Goal: Task Accomplishment & Management: Complete application form

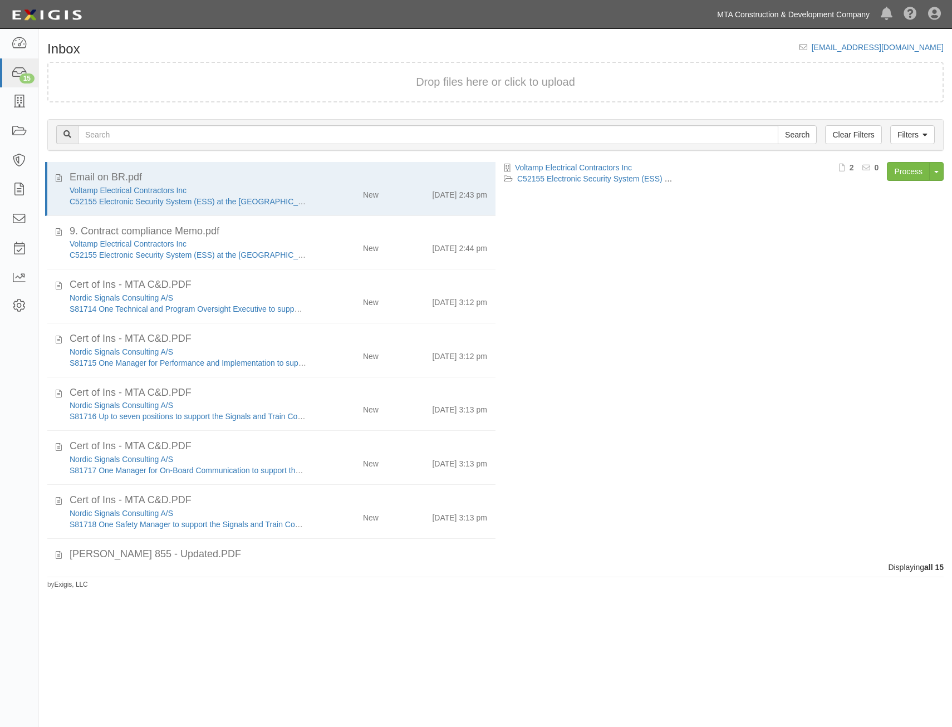
click at [778, 21] on link "MTA Construction & Development Company" at bounding box center [793, 14] width 164 height 22
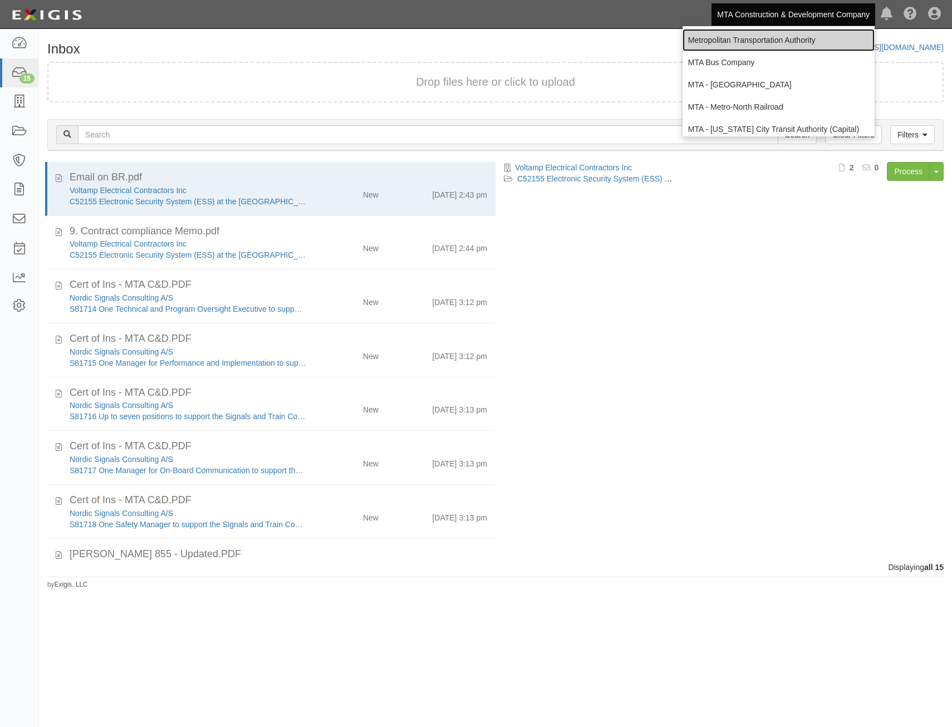
click at [755, 40] on link "Metropolitan Transportation Authority" at bounding box center [779, 40] width 192 height 22
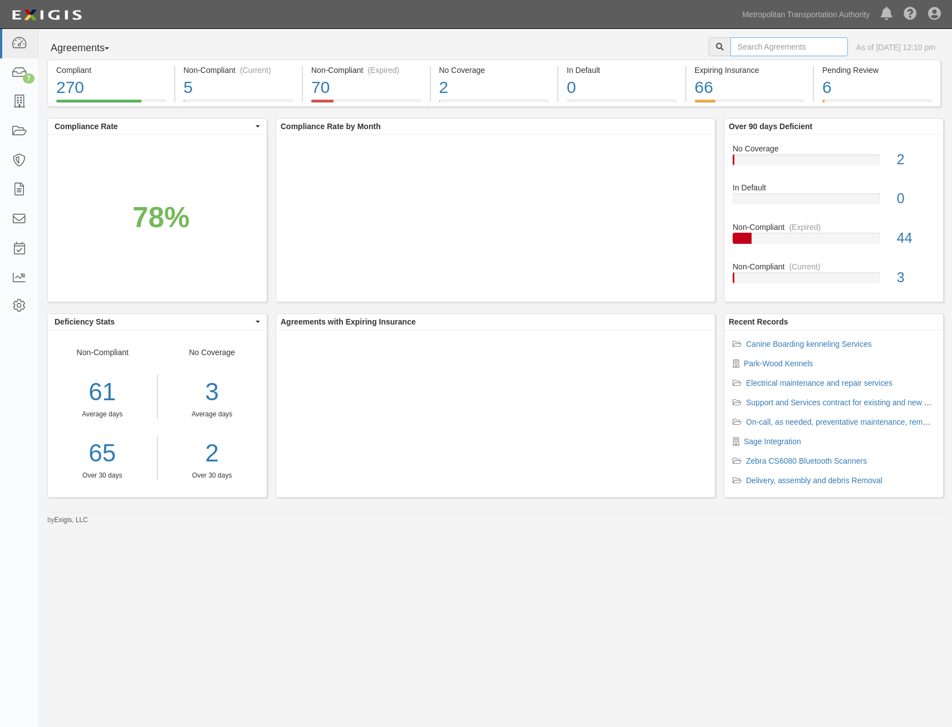
click at [730, 45] on input "text" at bounding box center [788, 46] width 117 height 19
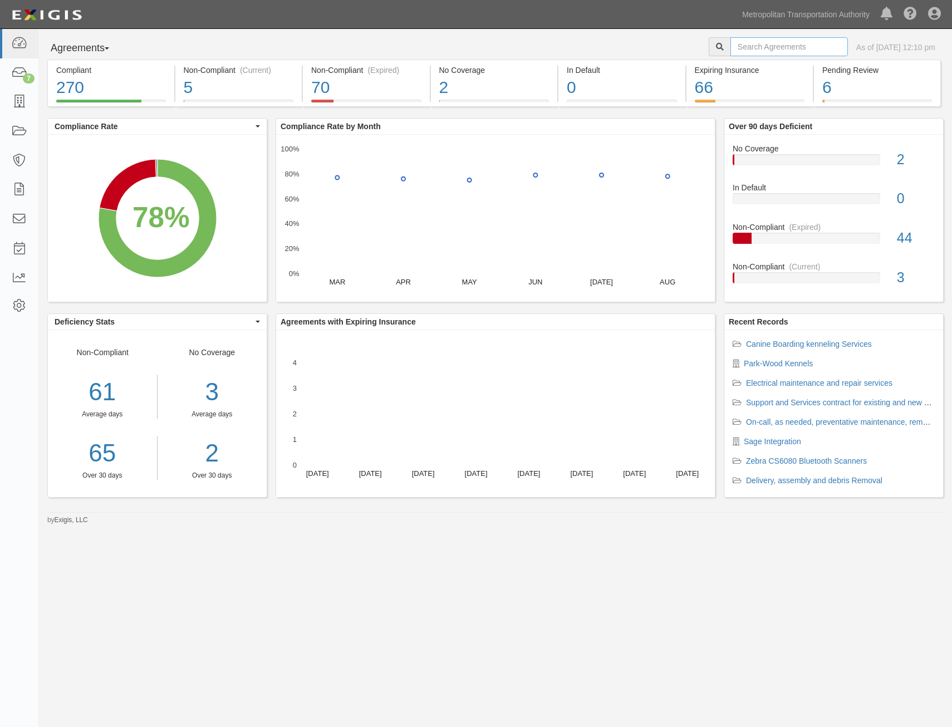
paste input "fcwx7e"
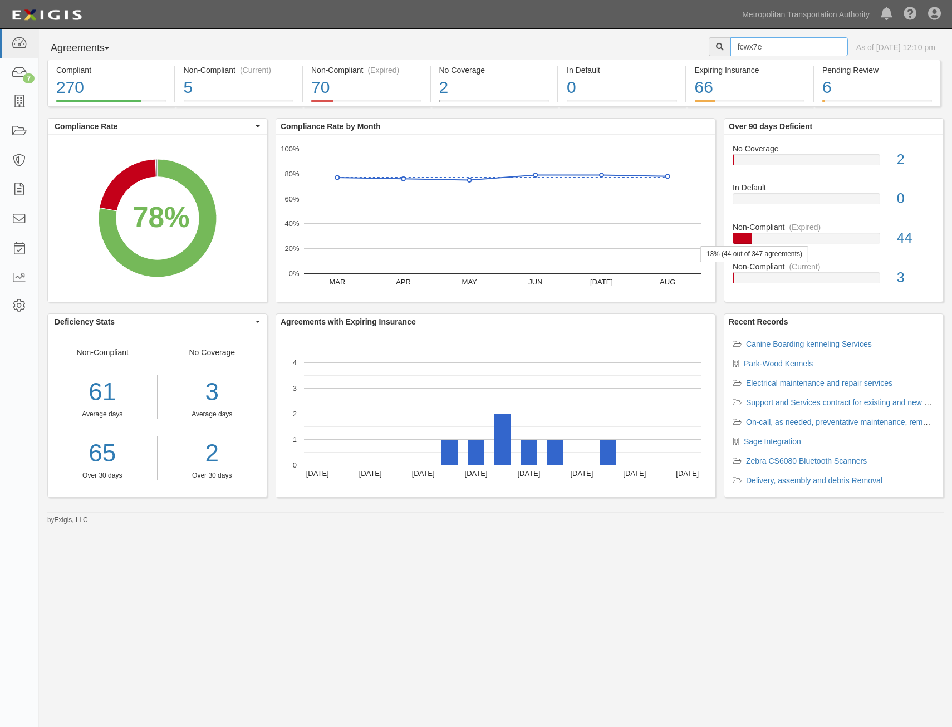
type input "fcwx7e"
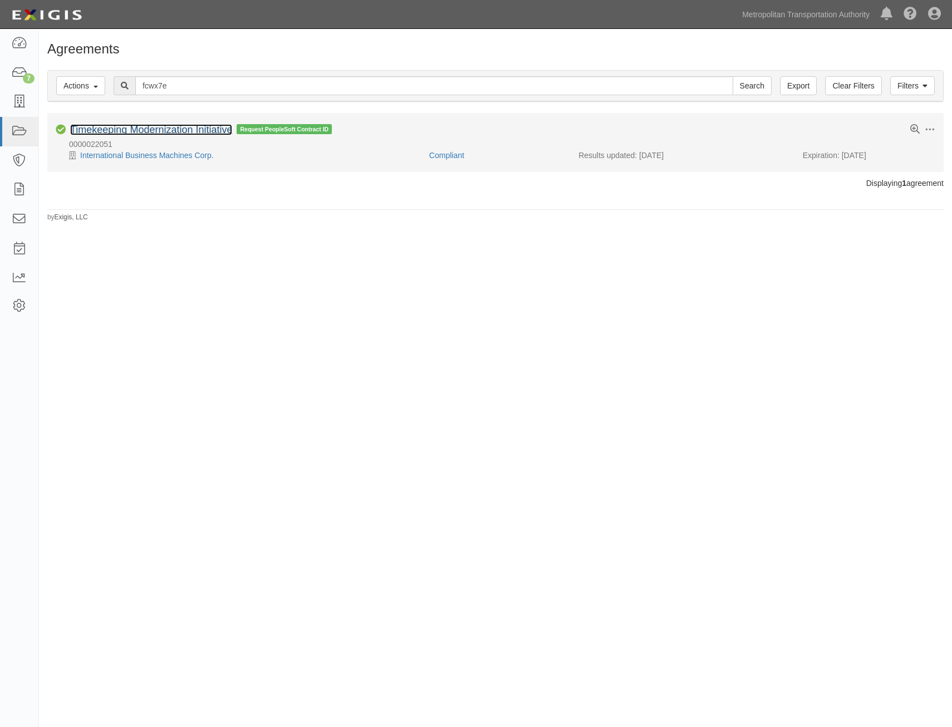
click at [208, 125] on link "Timekeeping Modernization Initiative" at bounding box center [151, 129] width 162 height 11
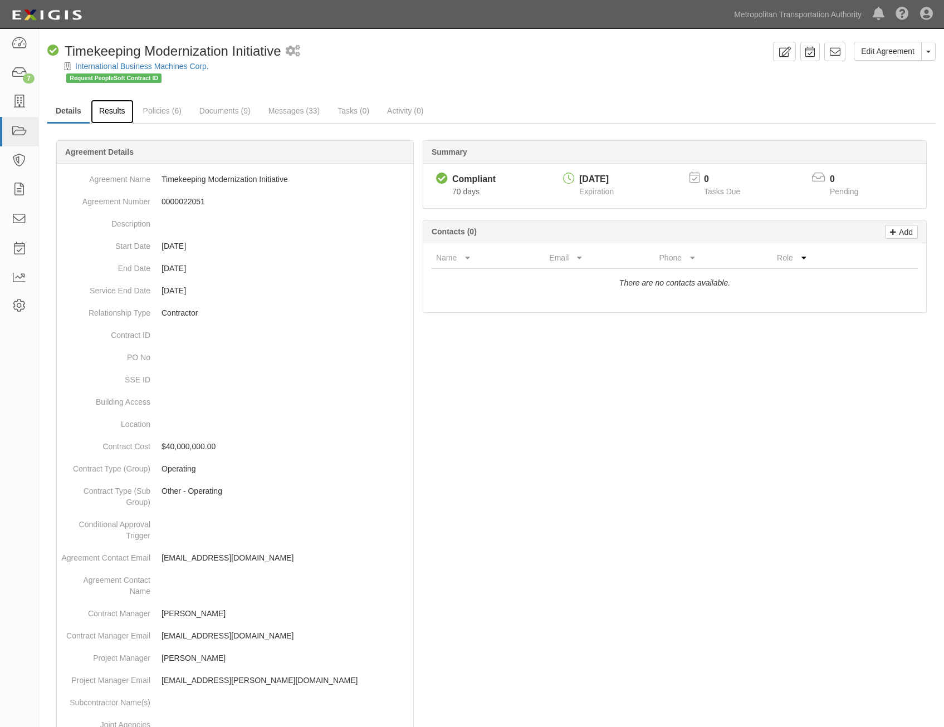
click at [112, 115] on link "Results" at bounding box center [112, 112] width 43 height 24
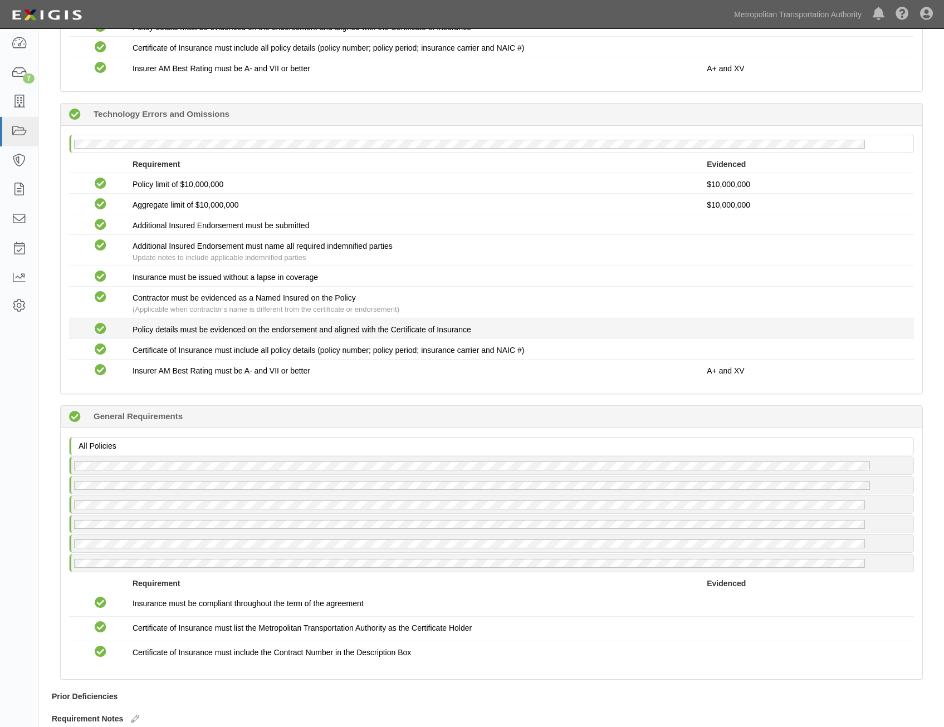
scroll to position [1449, 0]
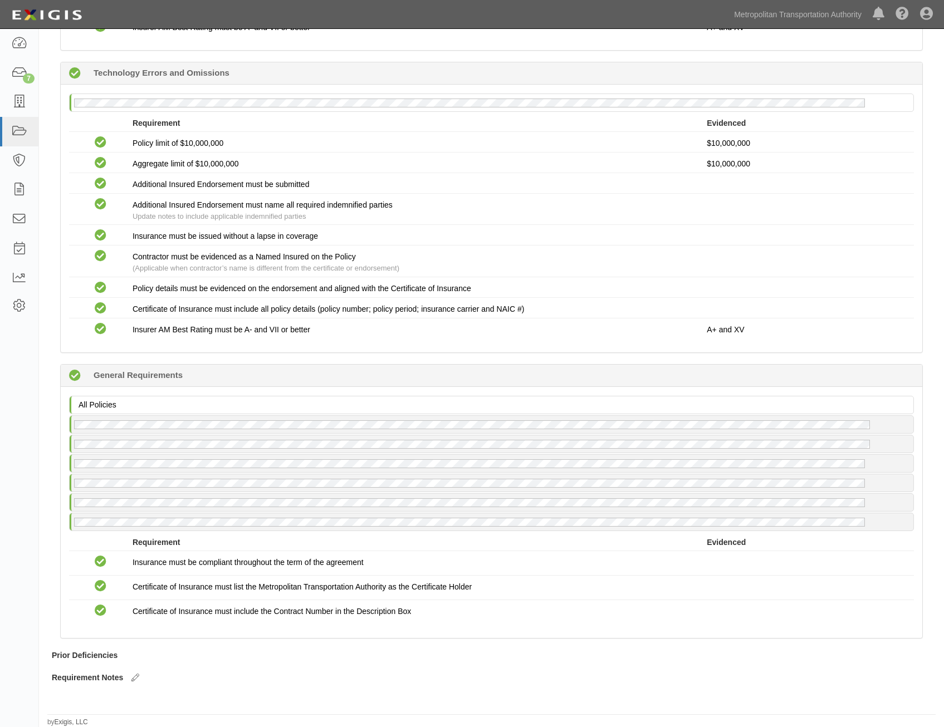
drag, startPoint x: 298, startPoint y: 327, endPoint x: 308, endPoint y: 394, distance: 67.5
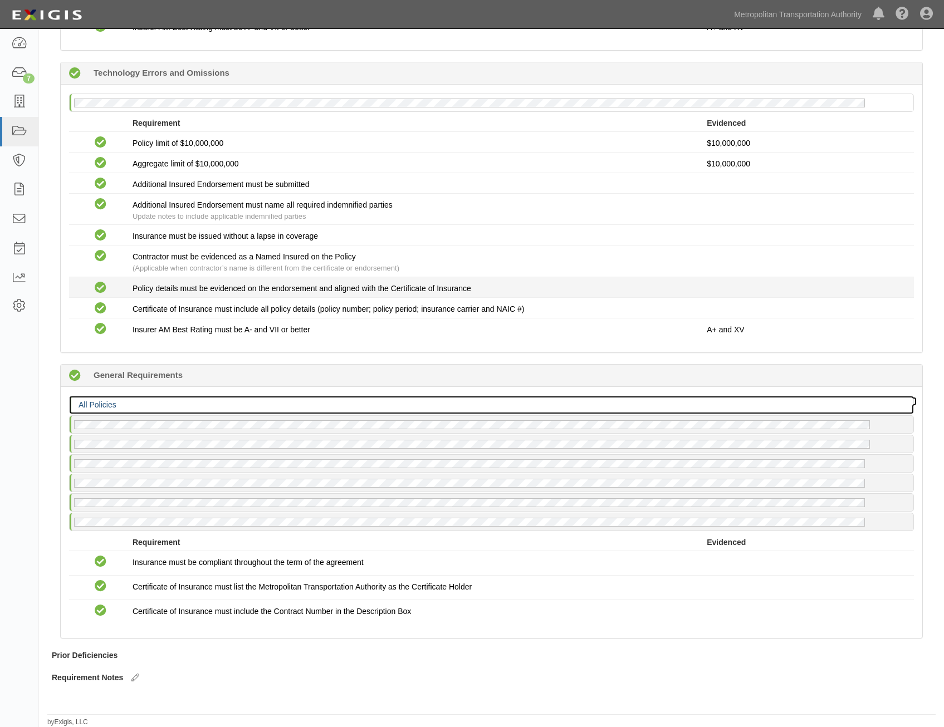
drag, startPoint x: 318, startPoint y: 395, endPoint x: 326, endPoint y: 293, distance: 102.8
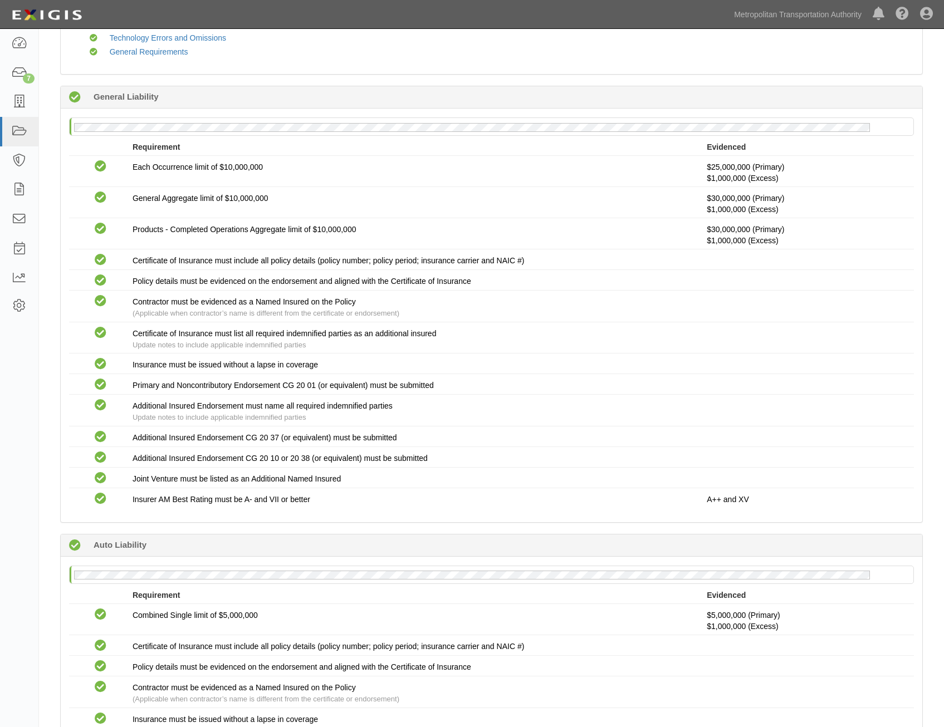
scroll to position [0, 0]
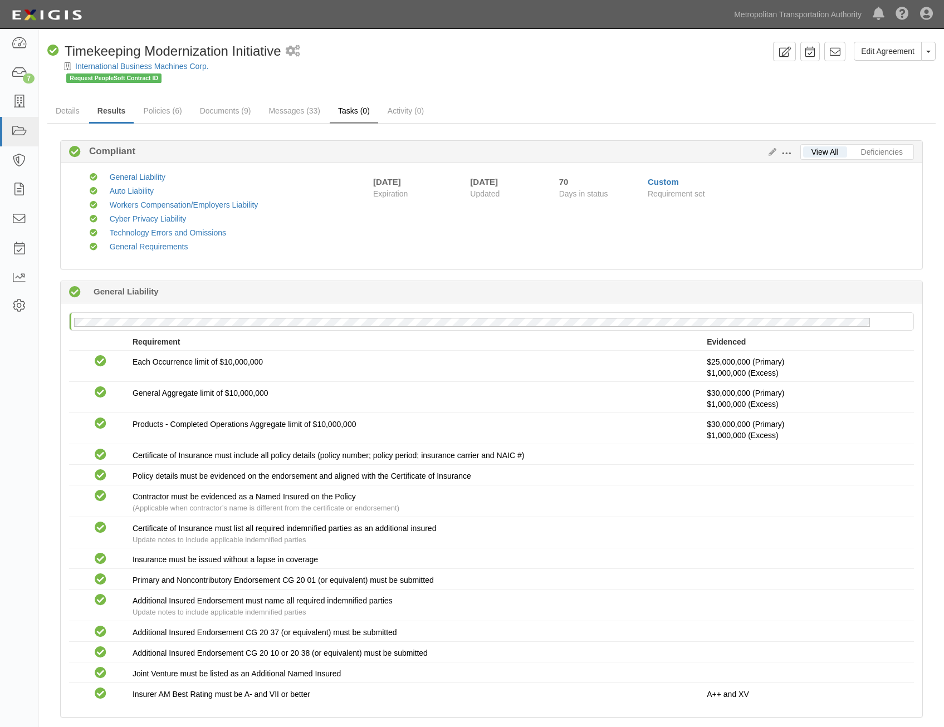
drag, startPoint x: 378, startPoint y: 360, endPoint x: 354, endPoint y: 114, distance: 247.3
click at [233, 113] on link "Documents (9)" at bounding box center [226, 112] width 68 height 24
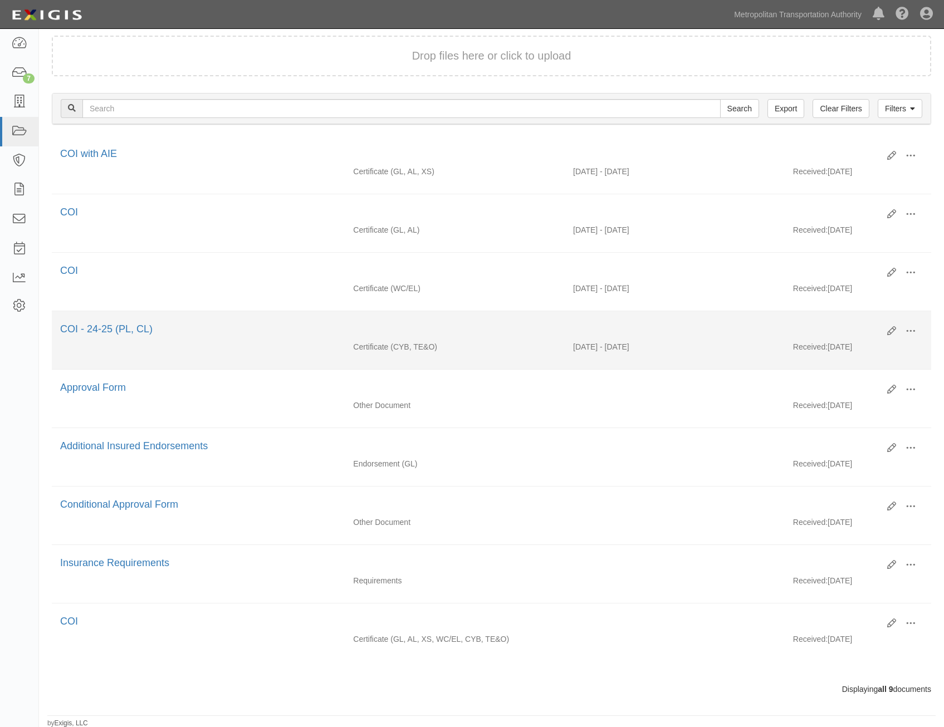
scroll to position [106, 0]
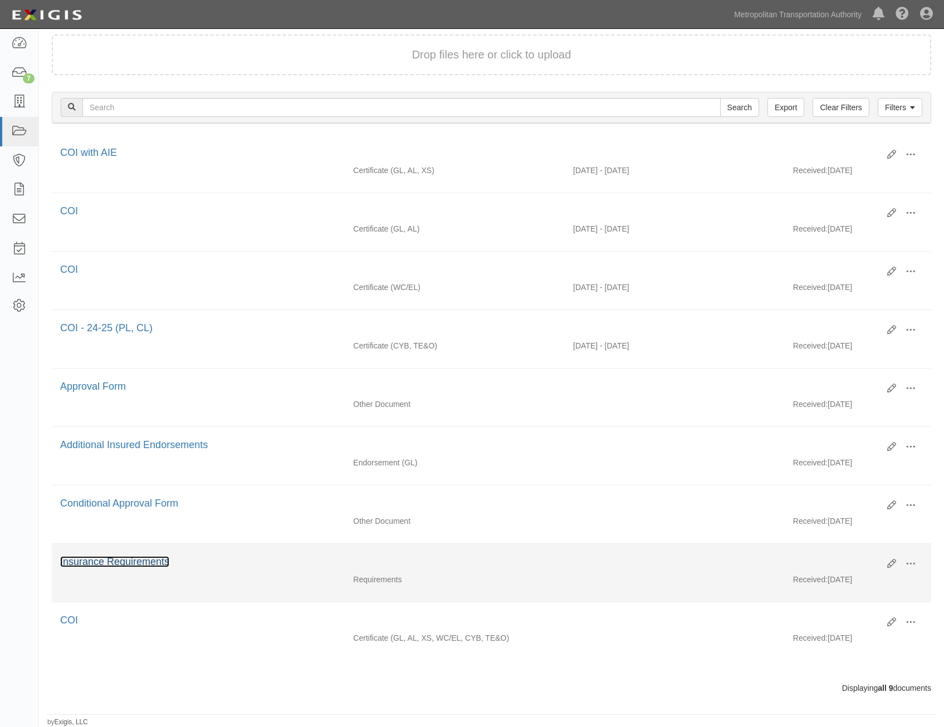
click at [114, 562] on link "Insurance Requirements" at bounding box center [114, 561] width 109 height 11
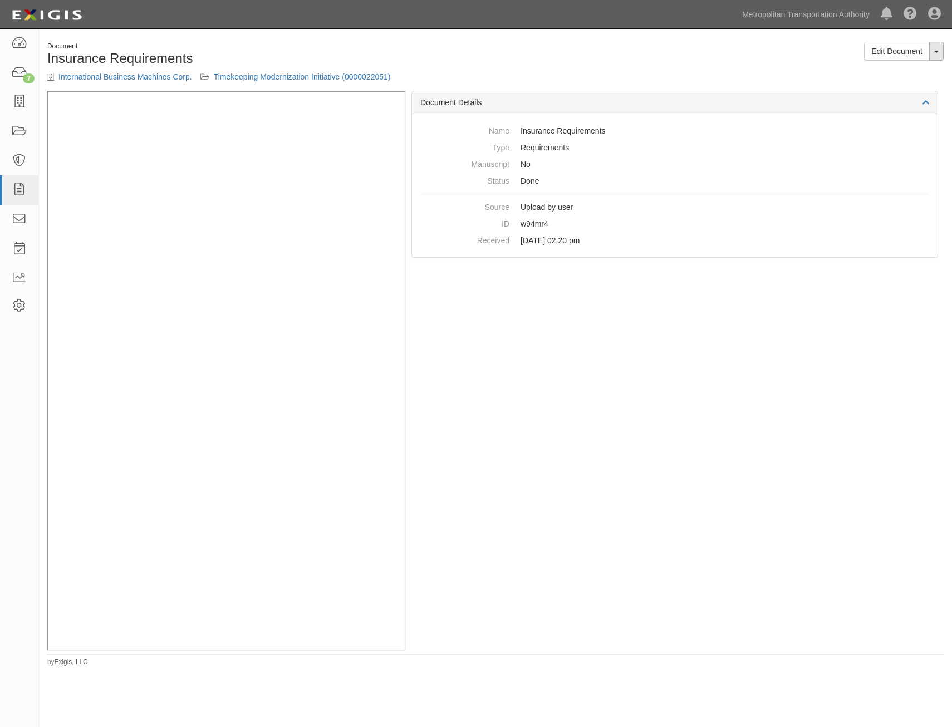
click at [938, 52] on span "button" at bounding box center [936, 52] width 4 height 2
click at [904, 72] on link "View Document" at bounding box center [899, 72] width 88 height 14
click at [821, 16] on link "Metropolitan Transportation Authority" at bounding box center [806, 14] width 139 height 22
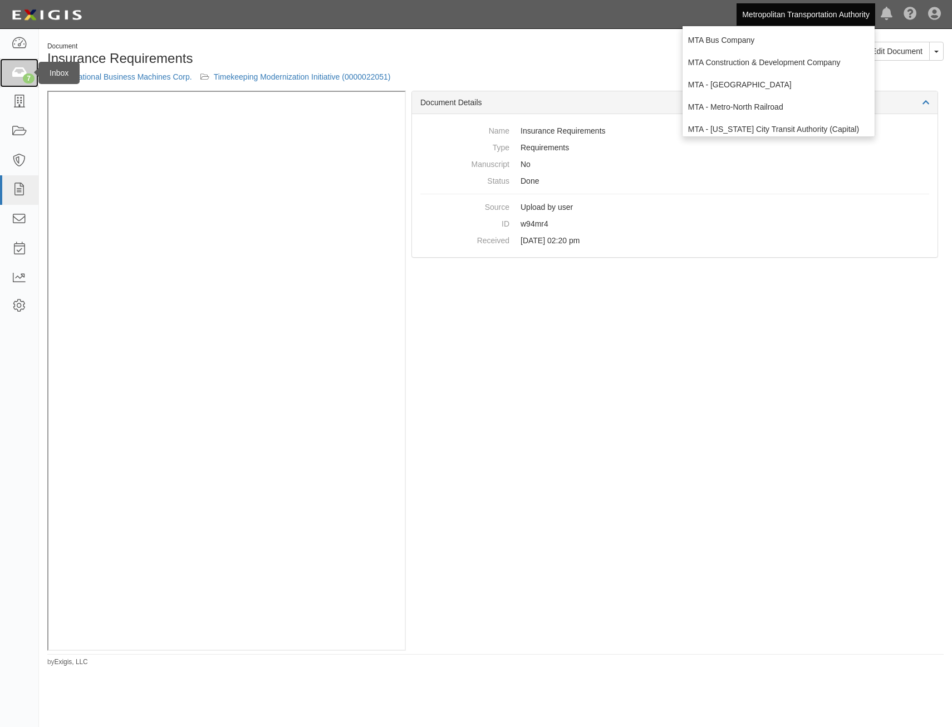
click at [23, 77] on div "7" at bounding box center [29, 78] width 12 height 10
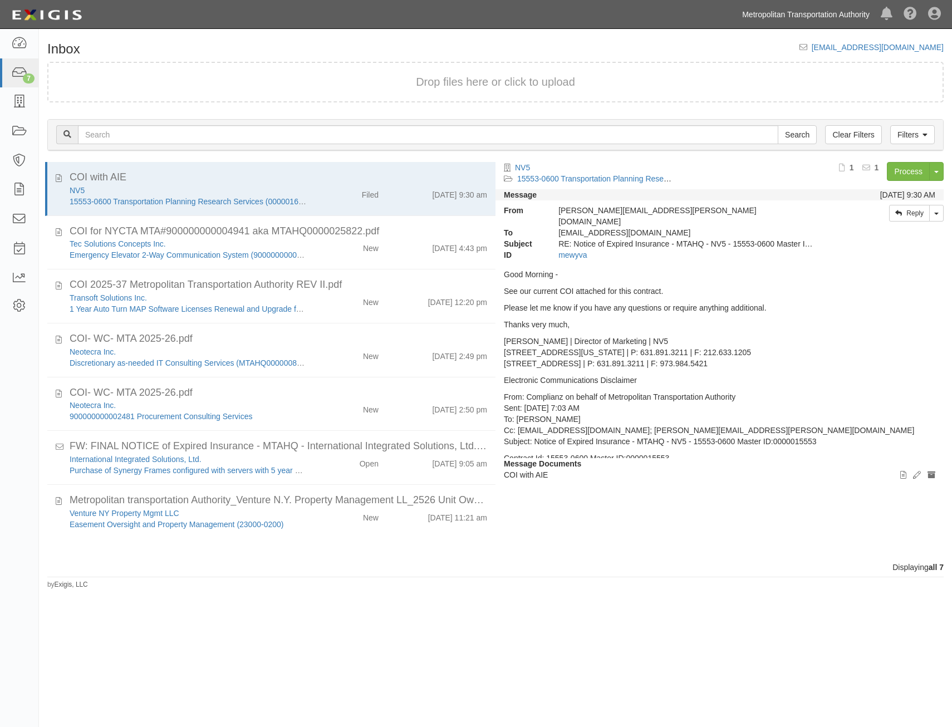
click at [809, 21] on link "Metropolitan Transportation Authority" at bounding box center [806, 14] width 139 height 22
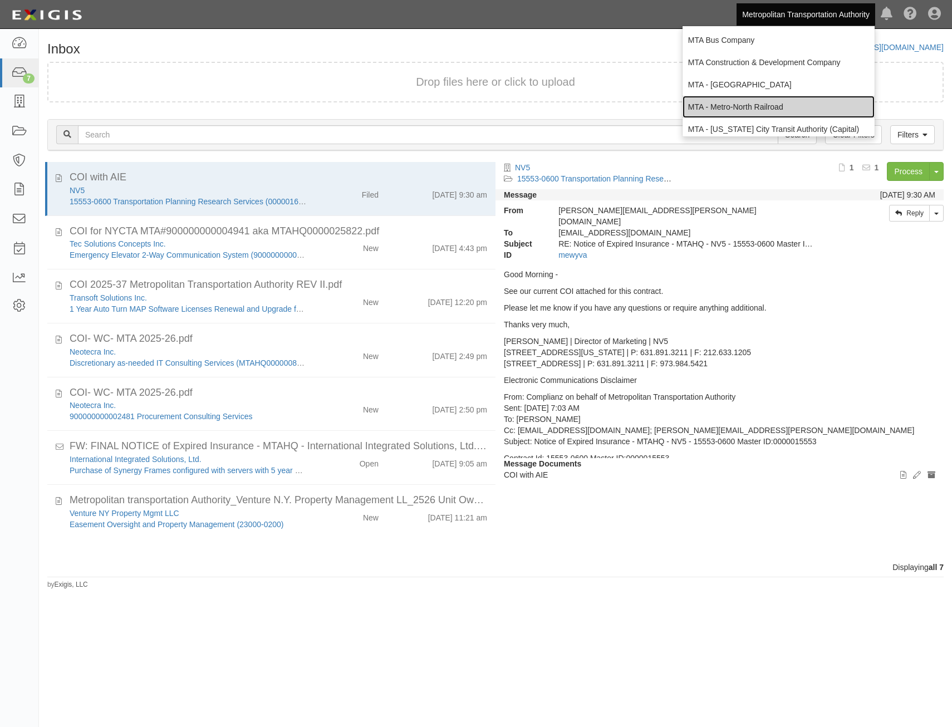
click at [759, 106] on link "MTA - Metro-North Railroad" at bounding box center [779, 107] width 192 height 22
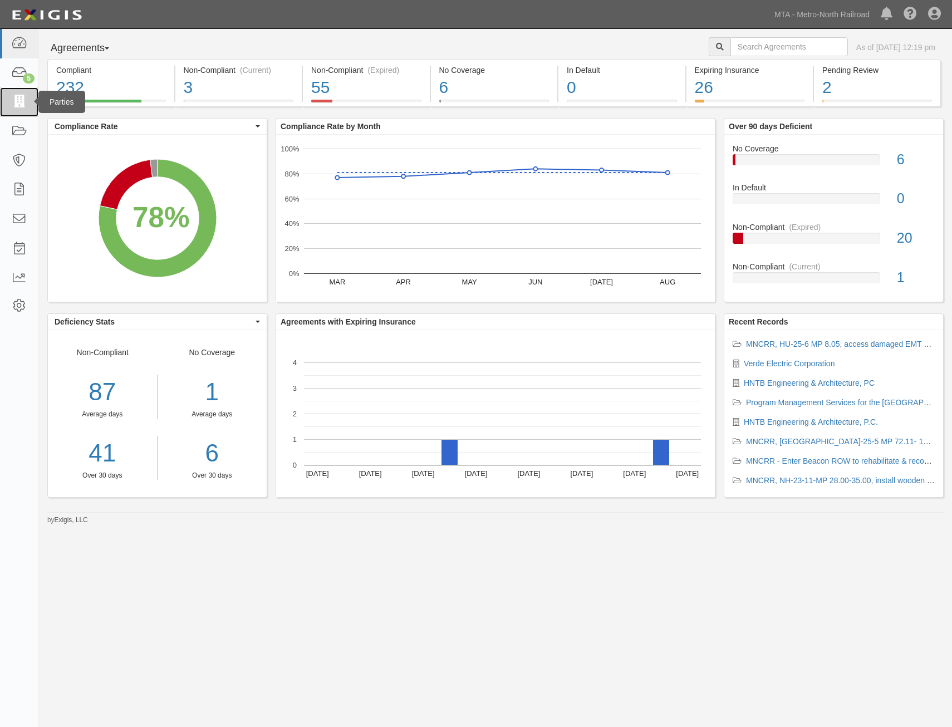
click at [10, 104] on link at bounding box center [19, 102] width 38 height 30
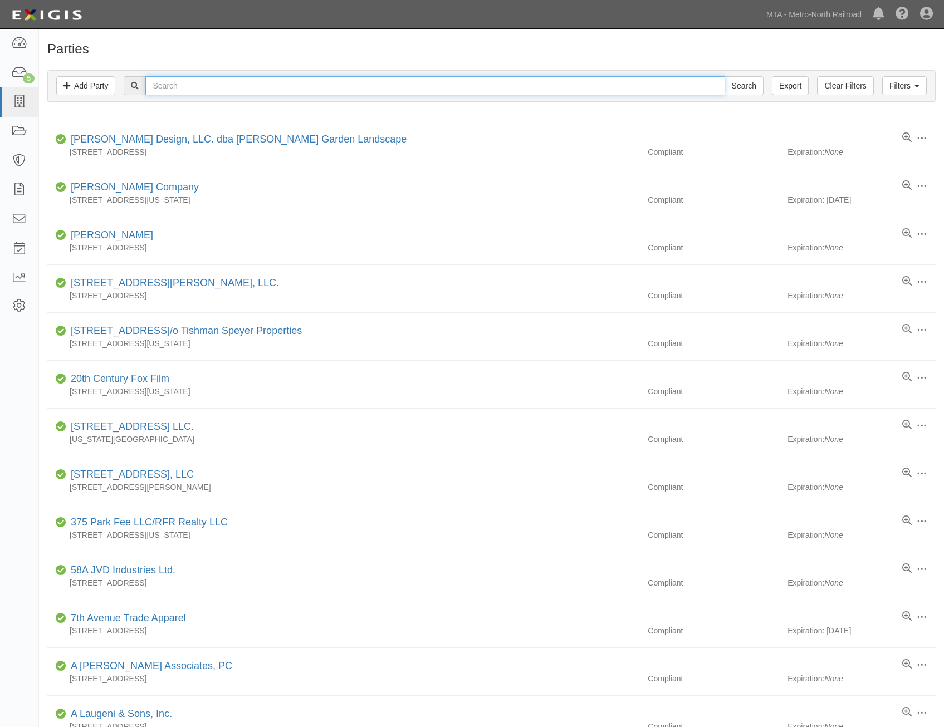
click at [413, 91] on input "text" at bounding box center [434, 85] width 579 height 19
type input "vrd"
click at [724, 76] on input "Search" at bounding box center [743, 85] width 39 height 19
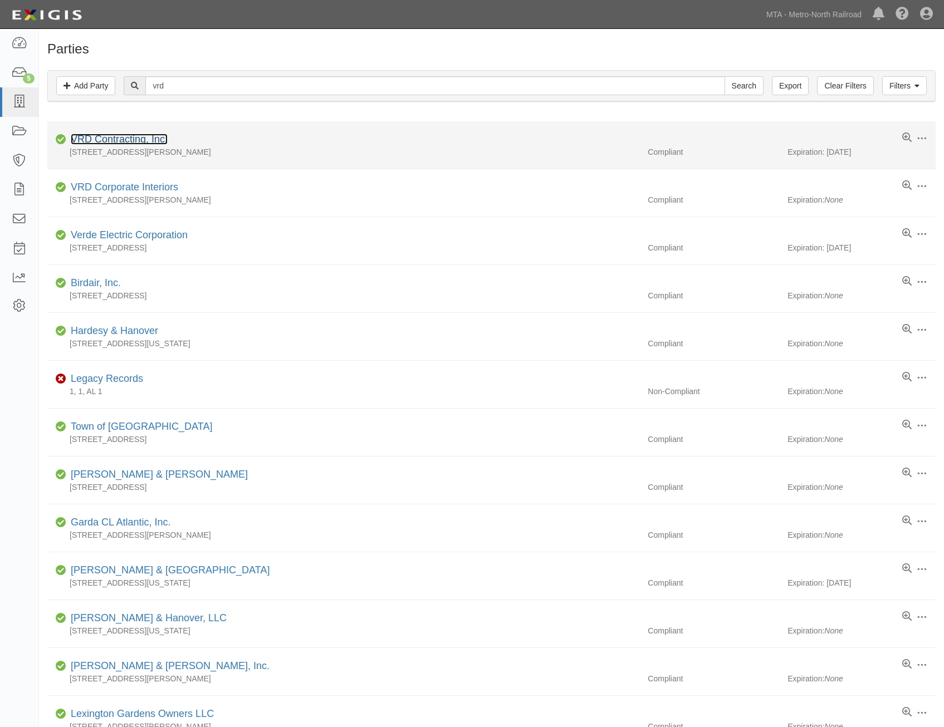
click at [148, 141] on link "VRD Contracting, Inc." at bounding box center [119, 139] width 97 height 11
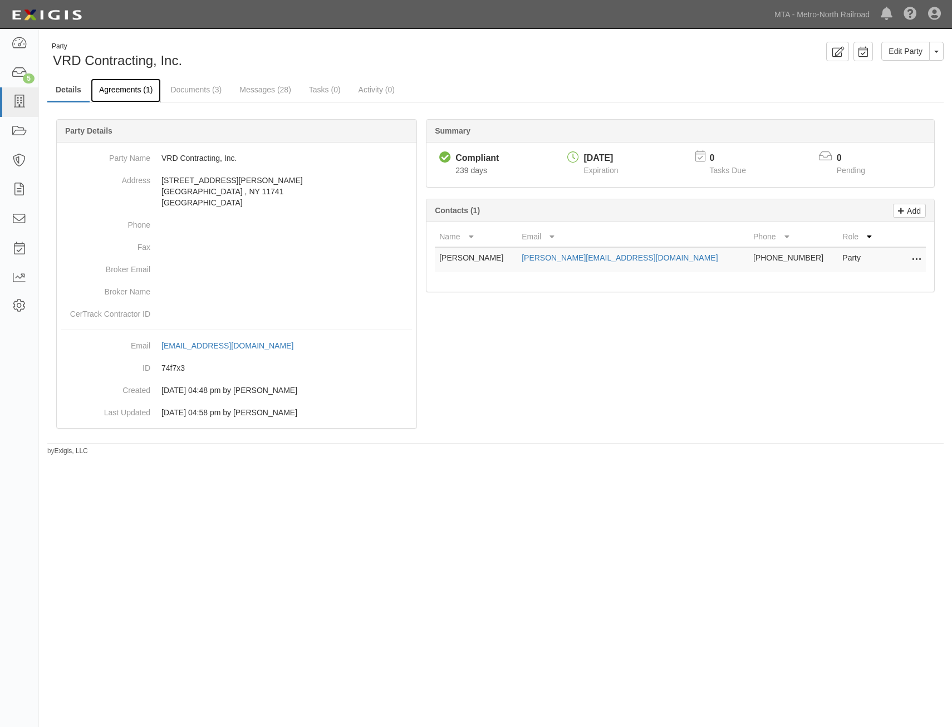
click at [140, 91] on link "Agreements (1)" at bounding box center [126, 90] width 70 height 24
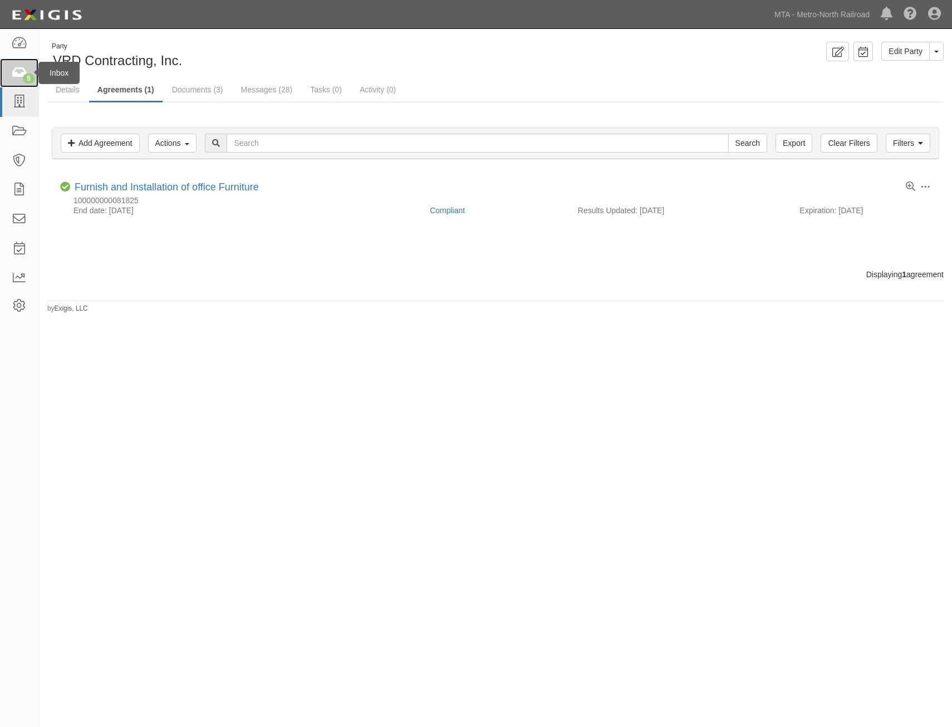
click at [16, 72] on icon at bounding box center [19, 73] width 16 height 13
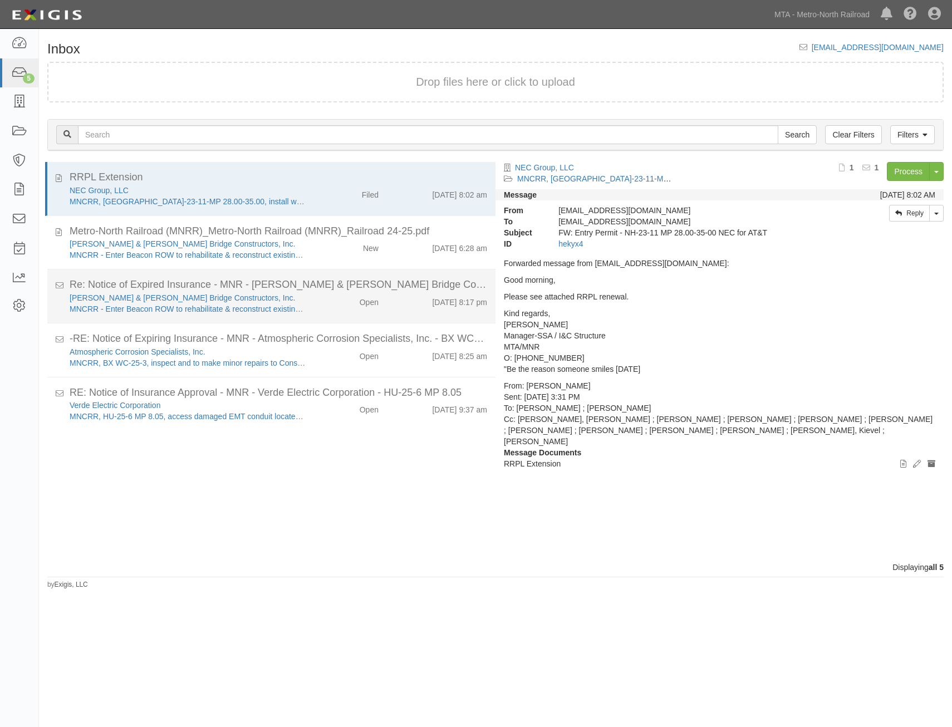
click at [401, 281] on div "Re: Notice of Expired Insurance - MNR - [PERSON_NAME] & [PERSON_NAME] Bridge Co…" at bounding box center [279, 285] width 418 height 14
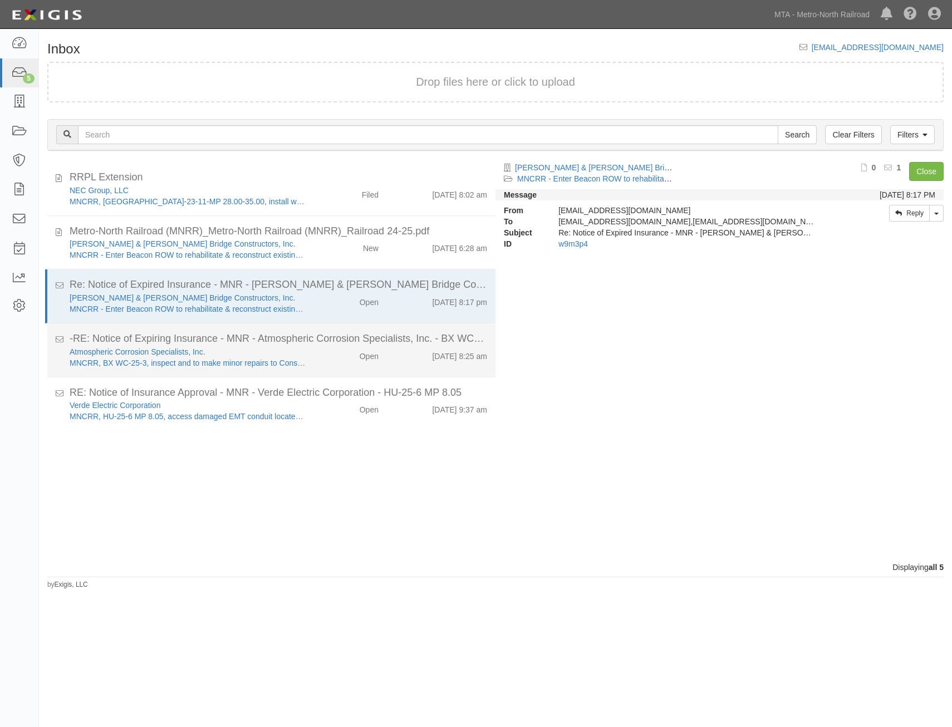
click at [375, 346] on div "Open" at bounding box center [351, 354] width 72 height 16
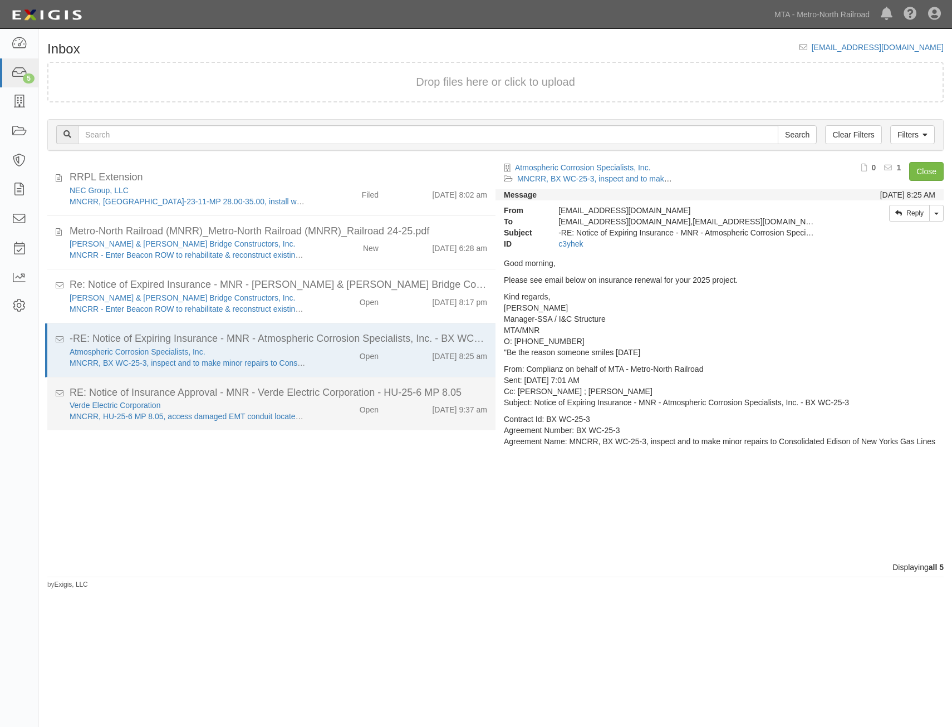
click at [385, 385] on li "RE: Notice of Insurance Approval - MNR - Verde Electric Corporation - HU-25-6 M…" at bounding box center [271, 403] width 448 height 53
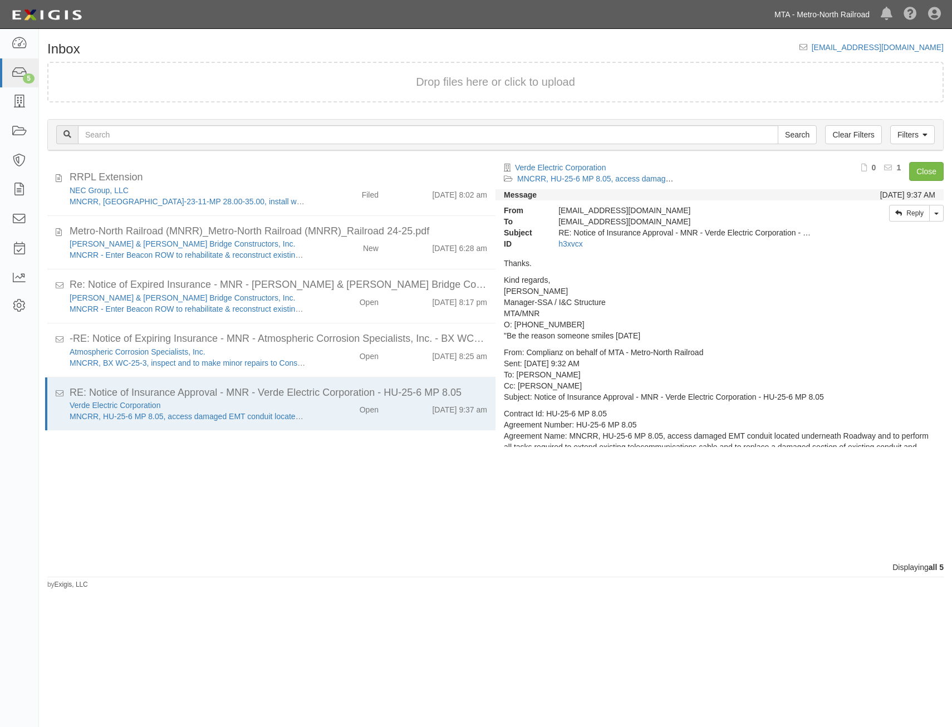
click at [803, 18] on link "MTA - Metro-North Railroad" at bounding box center [822, 14] width 106 height 22
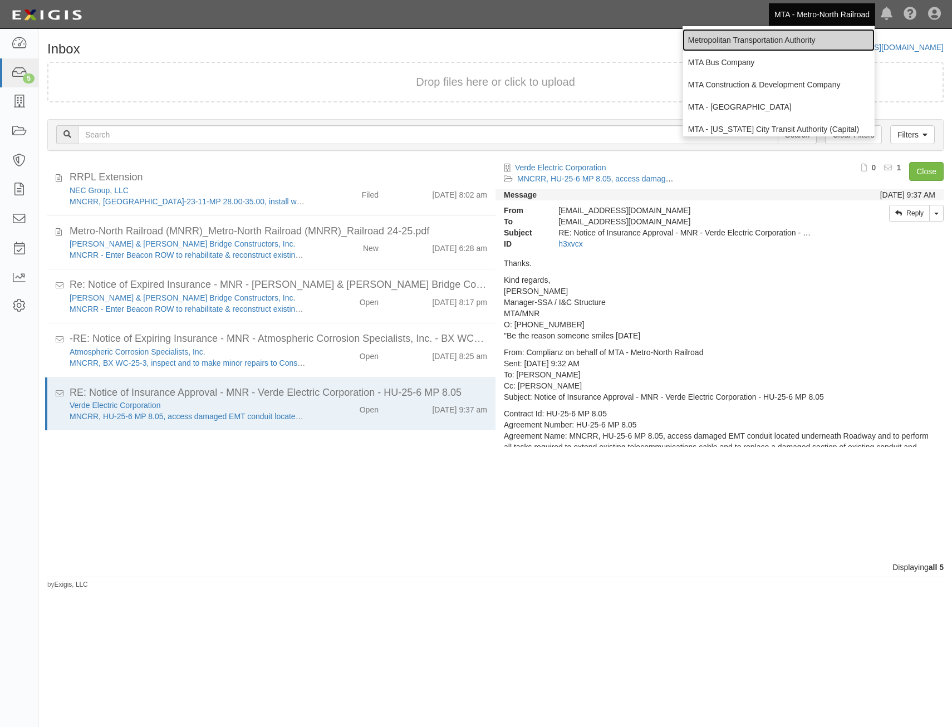
click at [782, 37] on link "Metropolitan Transportation Authority" at bounding box center [779, 40] width 192 height 22
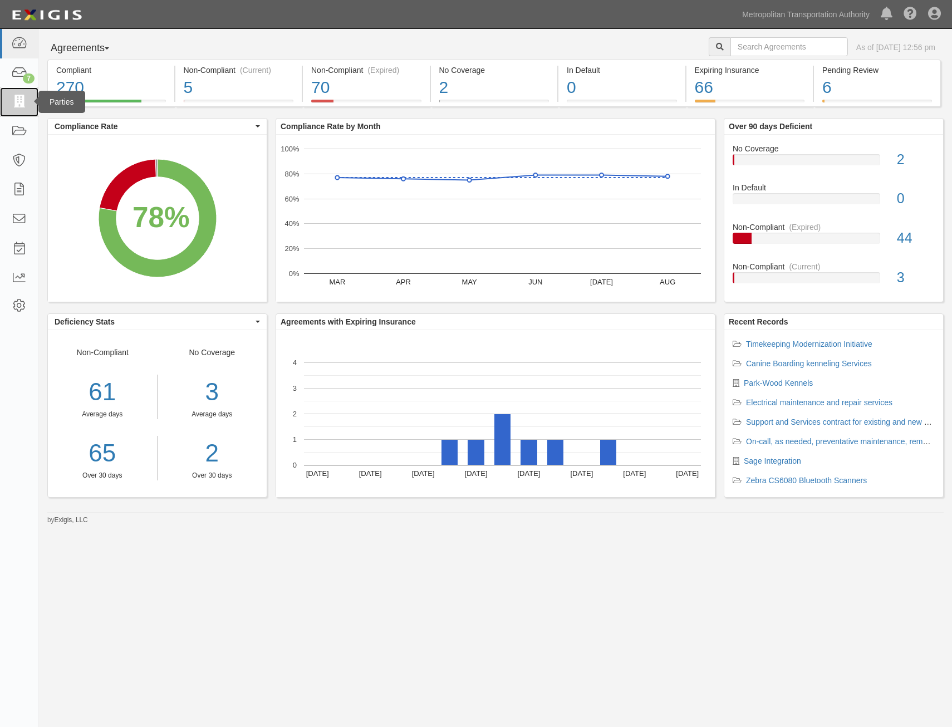
click at [18, 101] on icon at bounding box center [19, 102] width 16 height 13
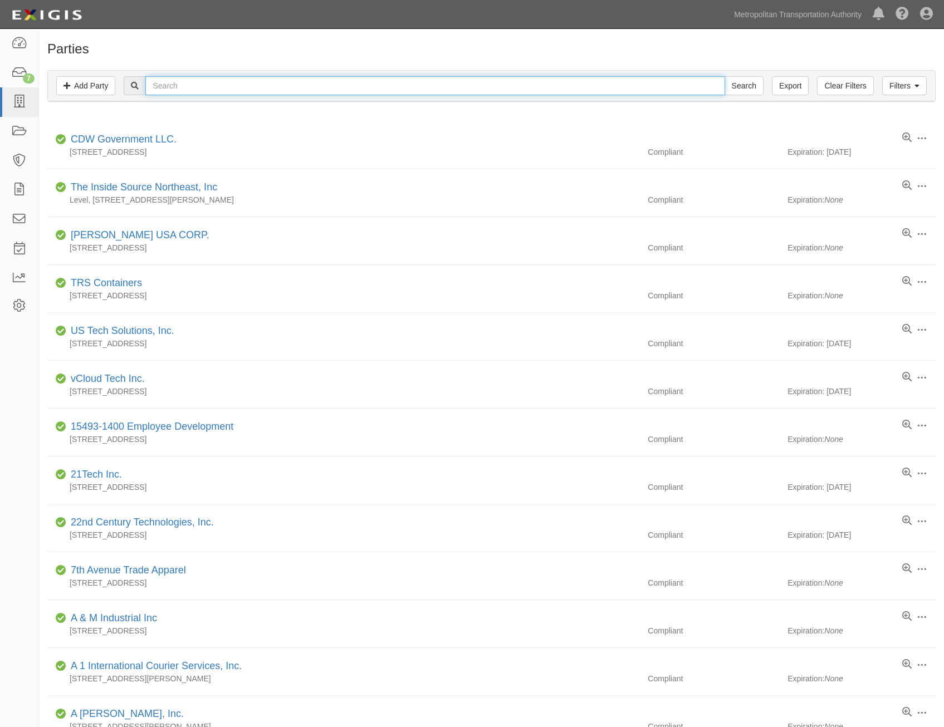
click at [293, 87] on input "text" at bounding box center [434, 85] width 579 height 19
type input "advanced"
click at [724, 76] on input "Search" at bounding box center [743, 85] width 39 height 19
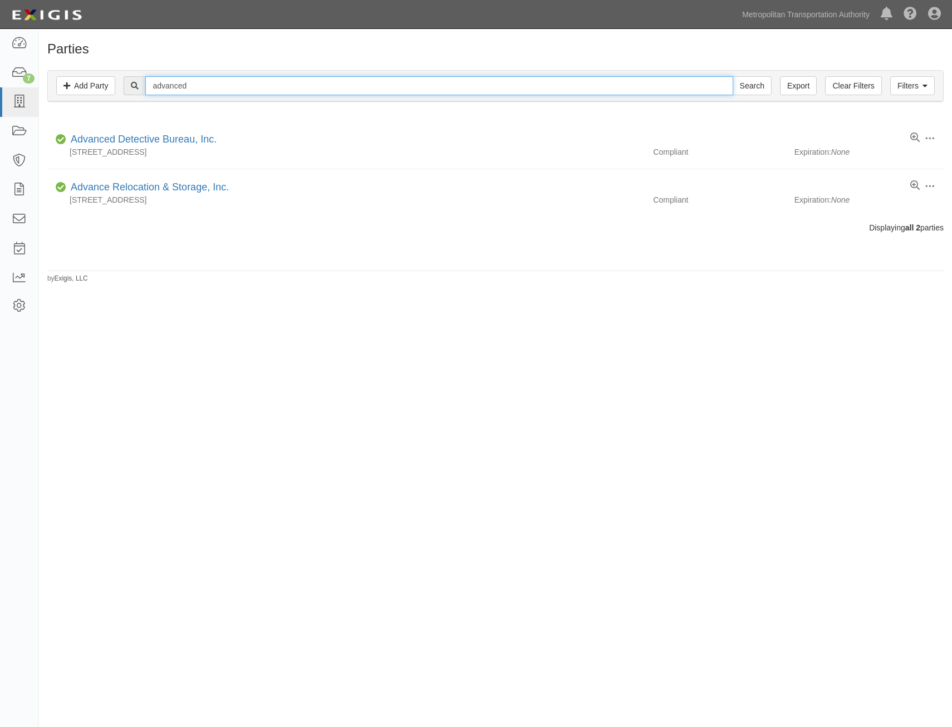
click at [266, 90] on input "advanced" at bounding box center [438, 85] width 587 height 19
type input "[PERSON_NAME]"
click at [733, 76] on input "Search" at bounding box center [752, 85] width 39 height 19
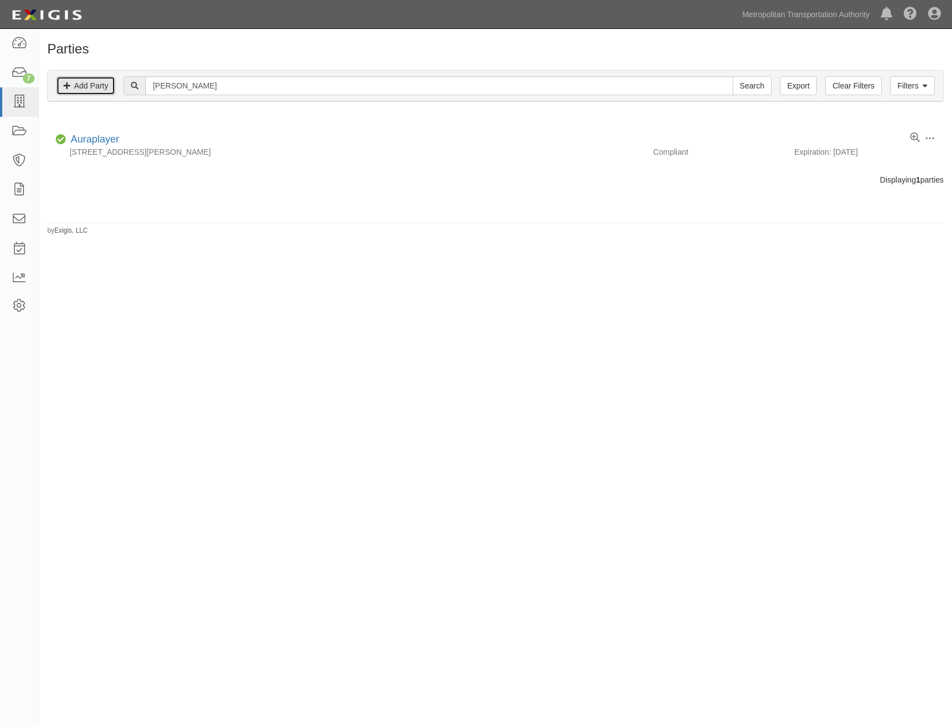
click at [90, 84] on link "Add Party" at bounding box center [85, 85] width 59 height 19
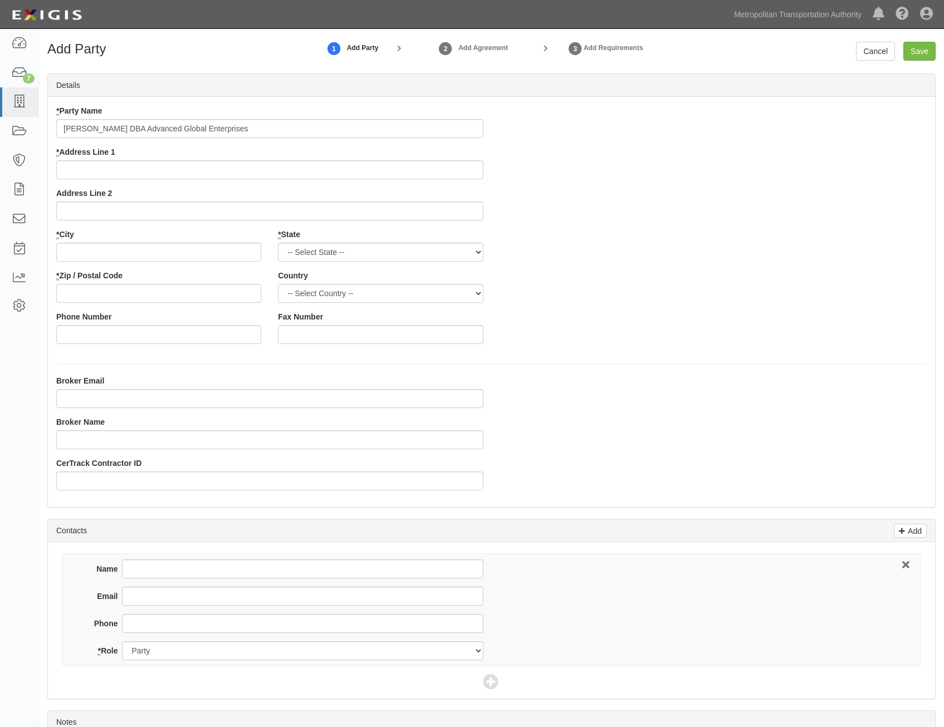
type input "[PERSON_NAME] DBA Advanced Global Enterprises"
click at [449, 164] on input "* Address Line 1" at bounding box center [269, 169] width 427 height 19
paste input "[STREET_ADDRESS]"
type input "[STREET_ADDRESS]"
click at [635, 279] on div "* Party Name Laura DeSimpliciis DBA Advanced Global Enterprises * Address Line …" at bounding box center [491, 228] width 887 height 247
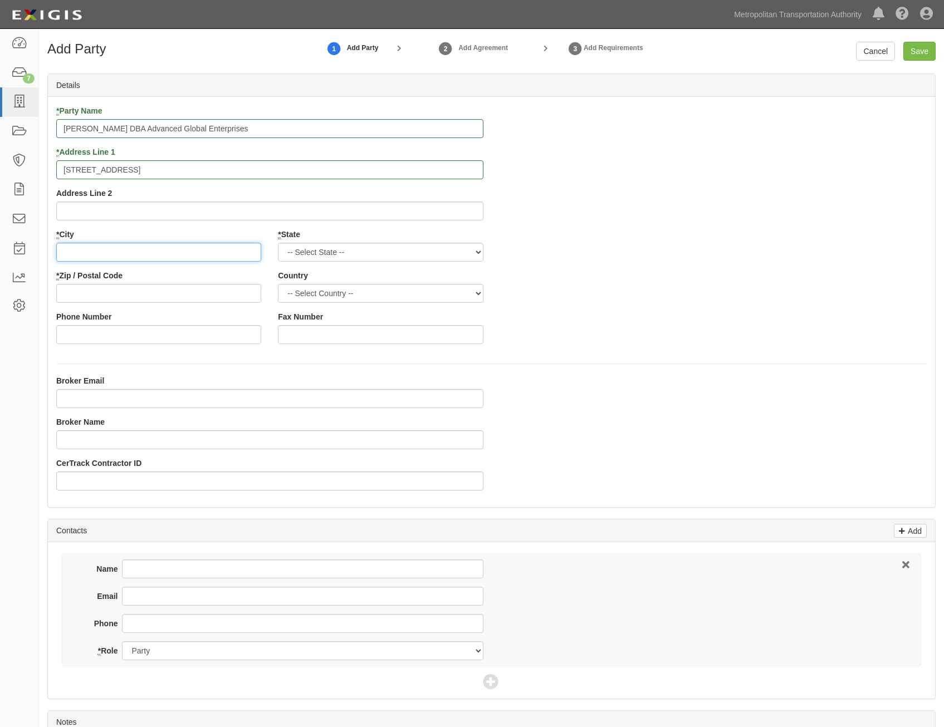
click at [253, 259] on input "* City" at bounding box center [158, 252] width 205 height 19
paste input "ROCKVILLE CENTRE"
type input "ROCKVILLE CENTRE"
click at [371, 258] on select "-- Select State -- Alabama Alaska Arizona Arkansas California Colorado Connecti…" at bounding box center [380, 252] width 205 height 19
select select "NY"
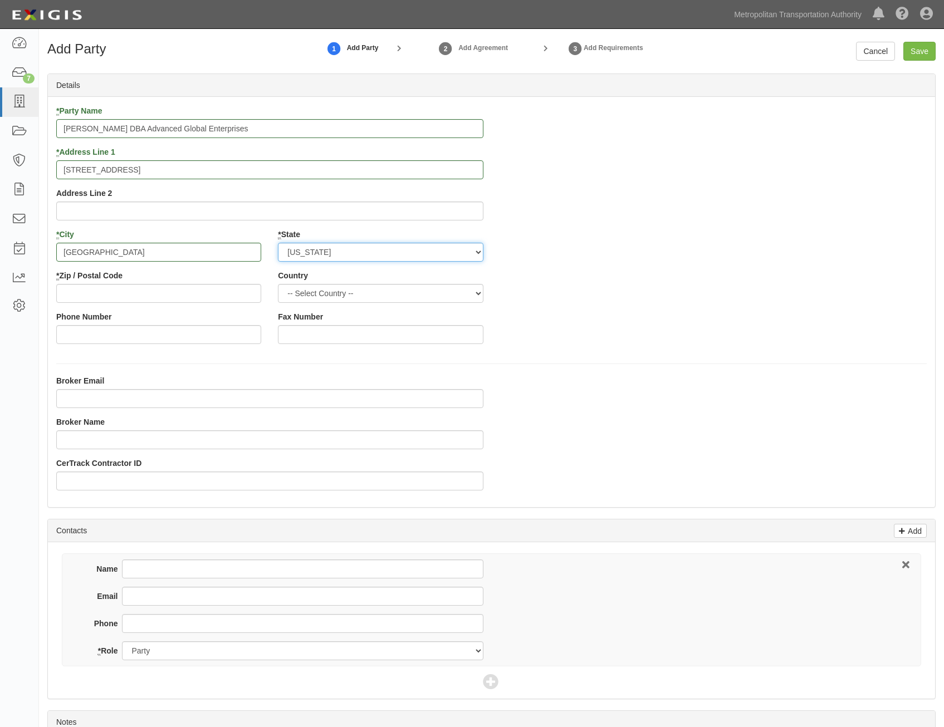
click at [278, 243] on select "-- Select State -- Alabama Alaska Arizona Arkansas California Colorado Connecti…" at bounding box center [380, 252] width 205 height 19
click at [445, 293] on select "-- Select Country -- United States Canada --------------- Afghanistan Åland Isl…" at bounding box center [380, 293] width 205 height 19
select select "US"
click at [278, 284] on select "-- Select Country -- United States Canada --------------- Afghanistan Åland Isl…" at bounding box center [380, 293] width 205 height 19
click at [228, 292] on input "* Zip / Postal Code" at bounding box center [158, 293] width 205 height 19
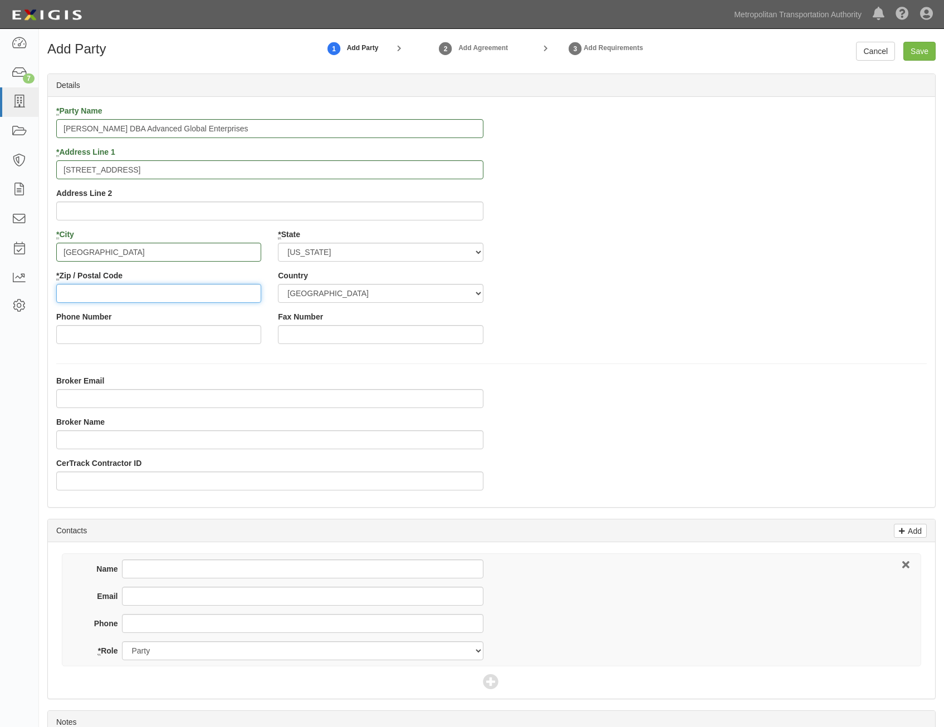
paste input "11570"
type input "11570"
click at [684, 327] on div "* Party Name Laura DeSimpliciis DBA Advanced Global Enterprises * Address Line …" at bounding box center [491, 228] width 887 height 247
click at [924, 46] on input "Save" at bounding box center [919, 51] width 32 height 19
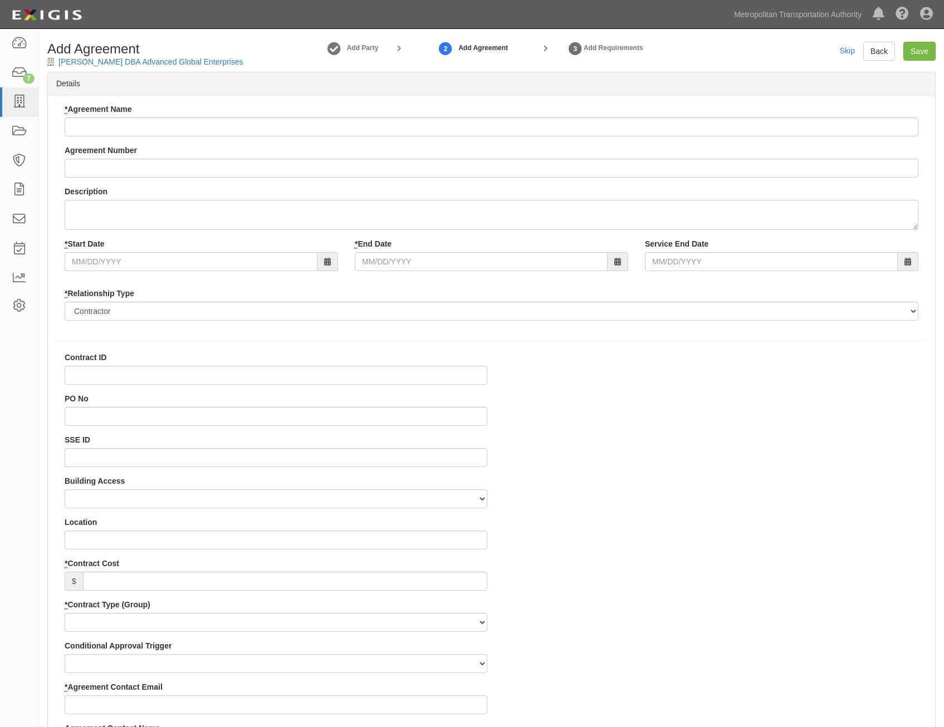
select select
click at [498, 122] on input "* Agreement Name" at bounding box center [491, 126] width 853 height 19
paste input "Deliver, assemble and install Formax Autoseal 2096 and 2036 disassemble and rem…"
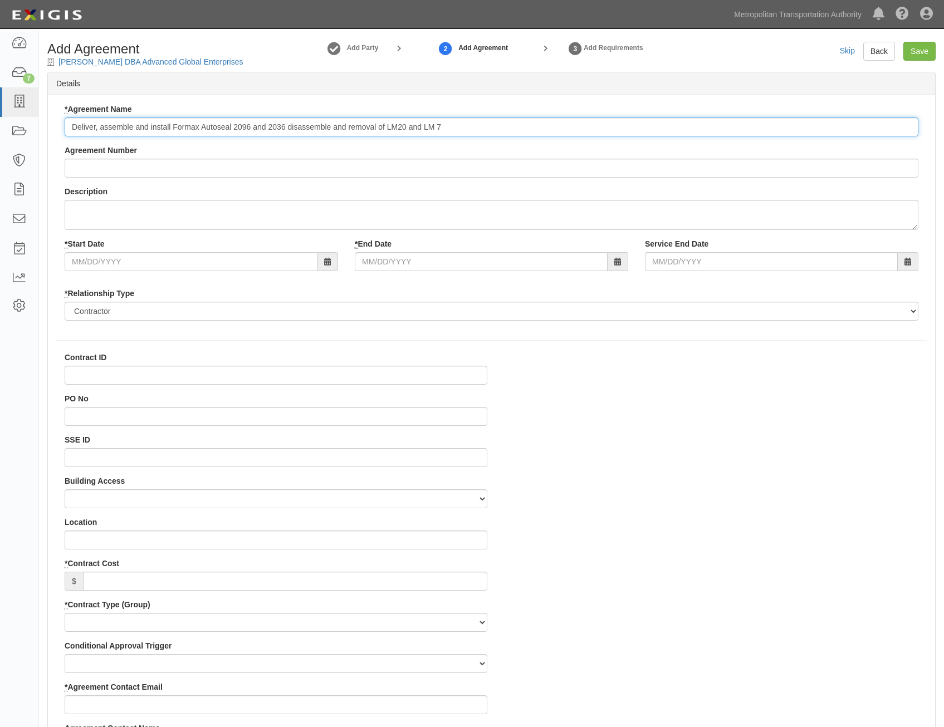
type input "Deliver, assemble and install Formax Autoseal 2096 and 2036 disassemble and rem…"
click at [605, 165] on input "Agreement Number" at bounding box center [491, 168] width 853 height 19
paste input "0000028010"
type input "0000028010"
click at [278, 263] on input "* Start Date" at bounding box center [191, 261] width 253 height 19
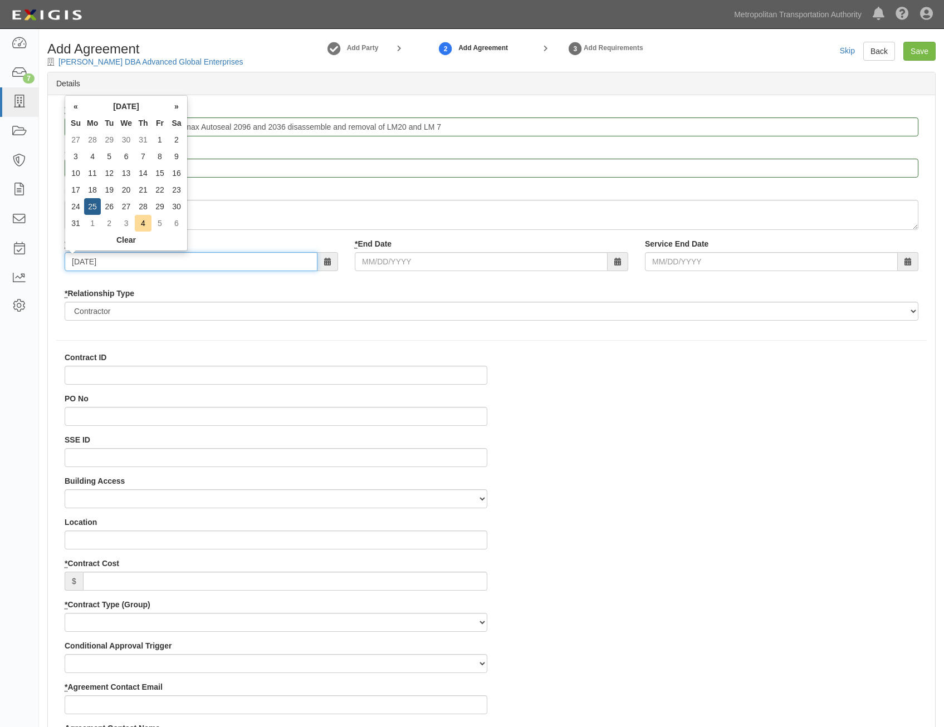
type input "08/25/2025"
click at [386, 258] on input "* End Date" at bounding box center [481, 261] width 253 height 19
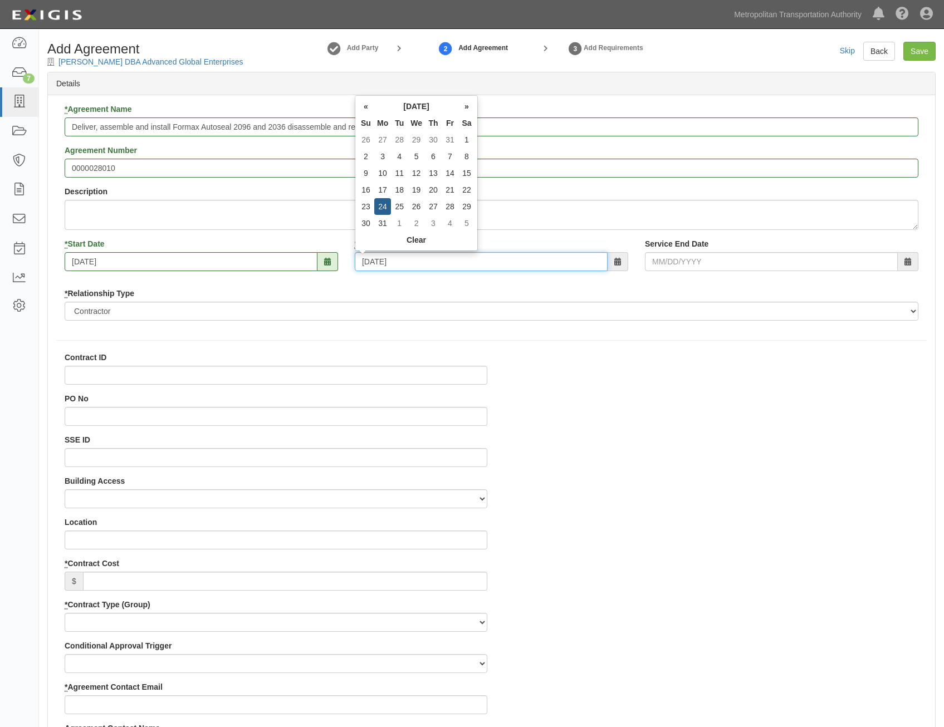
type input "08/24/2026"
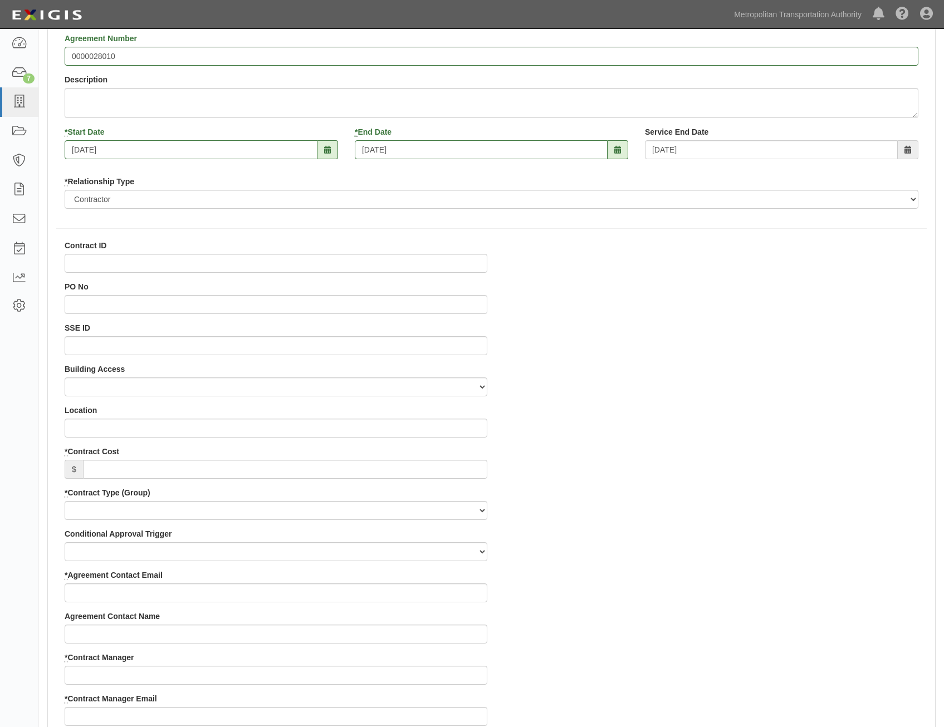
scroll to position [167, 0]
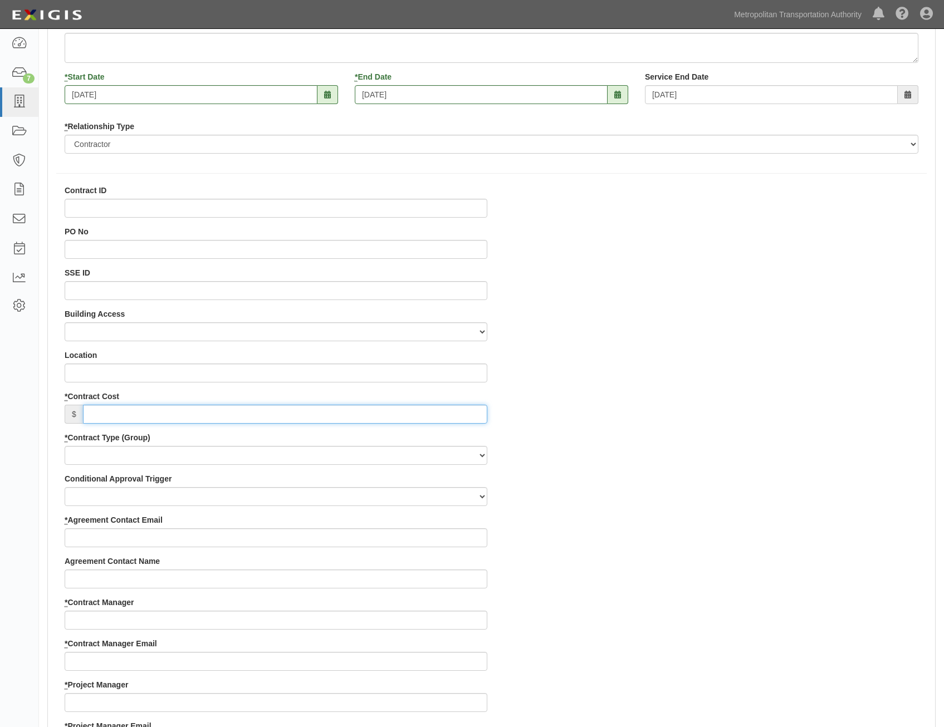
click at [448, 415] on input "* Contract Cost" at bounding box center [285, 414] width 404 height 19
paste input "260,420"
type input "260,420"
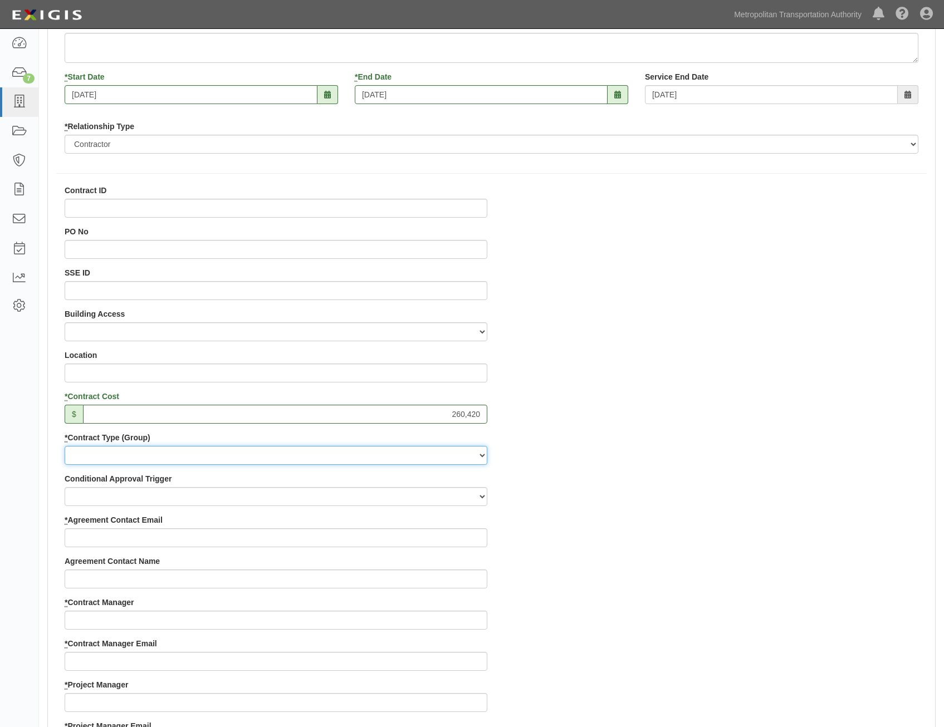
click at [450, 453] on select "Capital Operating Not for Benefit (incls. FA, Entry Permits) Real Estate Other" at bounding box center [276, 455] width 423 height 19
select select "122"
click at [65, 446] on select "Capital Operating Not for Benefit (incls. FA, Entry Permits) Real Estate Other" at bounding box center [276, 455] width 423 height 19
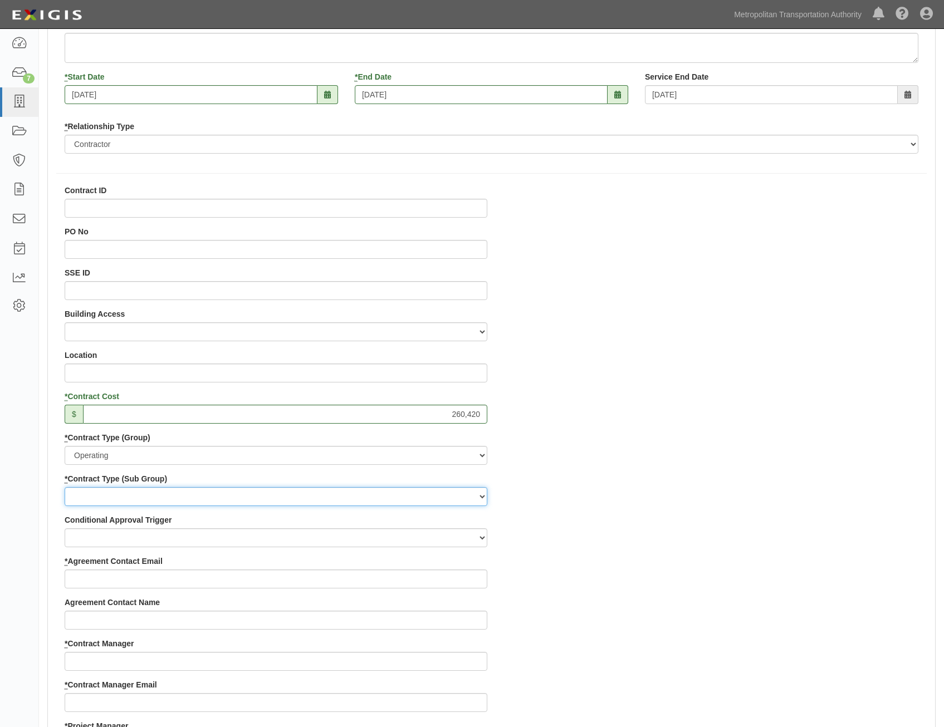
click at [451, 493] on select "Construction Loan / Test and Demo Maintenance Painting Personal Services Contra…" at bounding box center [276, 496] width 423 height 19
select select "249"
click at [65, 487] on select "Construction Loan / Test and Demo Maintenance Painting Personal Services Contra…" at bounding box center [276, 496] width 423 height 19
click at [702, 552] on div "Contract ID PO No SSE ID Building Access 2 Broadway 341/345/347 BREP 333 Other …" at bounding box center [491, 720] width 887 height 1071
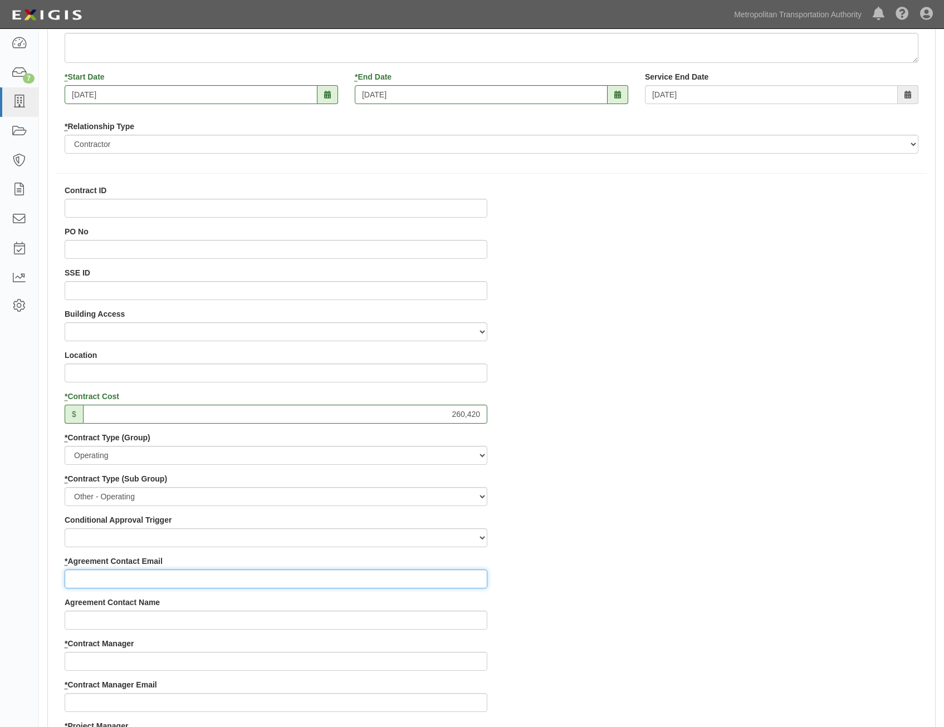
click at [430, 576] on input "* Agreement Contact Email" at bounding box center [276, 579] width 423 height 19
paste input "miked@advancedglobal.net"
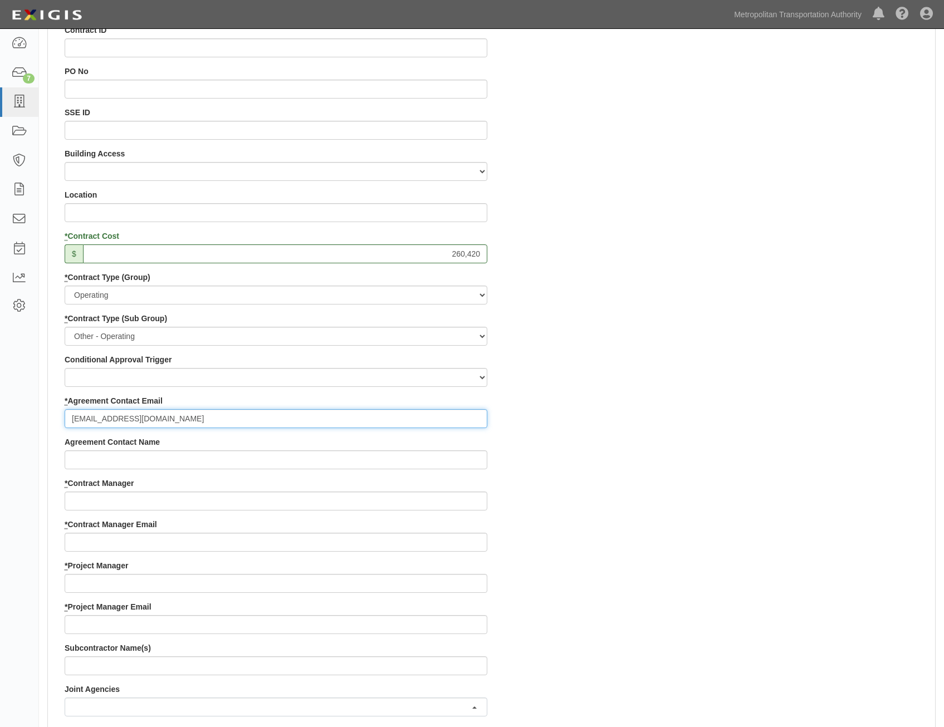
scroll to position [501, 0]
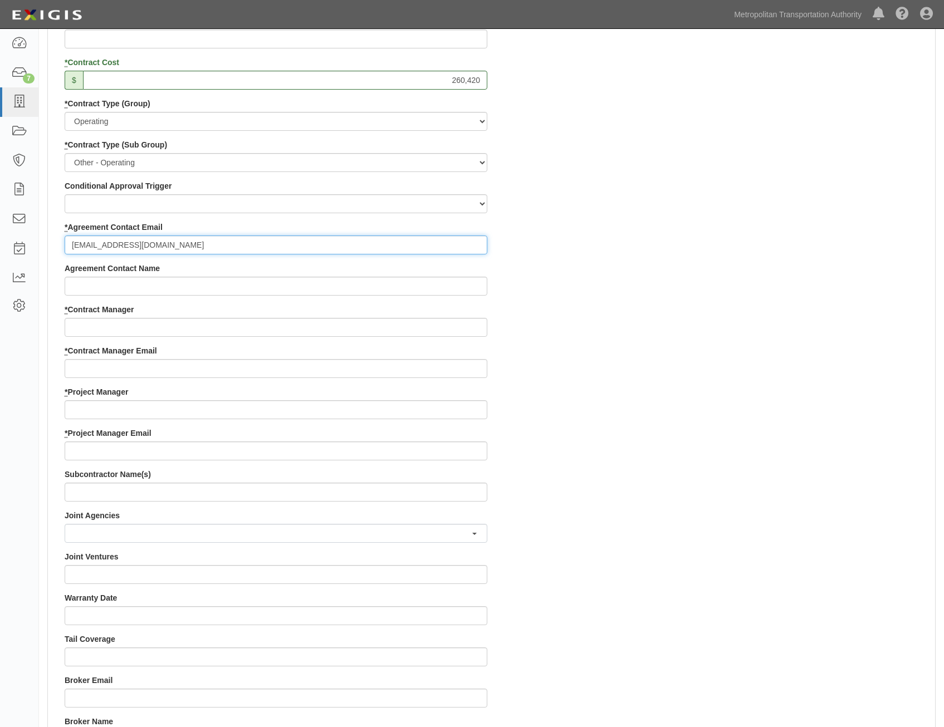
type input "miked@advancedglobal.net"
click at [456, 328] on input "* Contract Manager" at bounding box center [276, 327] width 423 height 19
paste input "David Lam"
type input "David Lam"
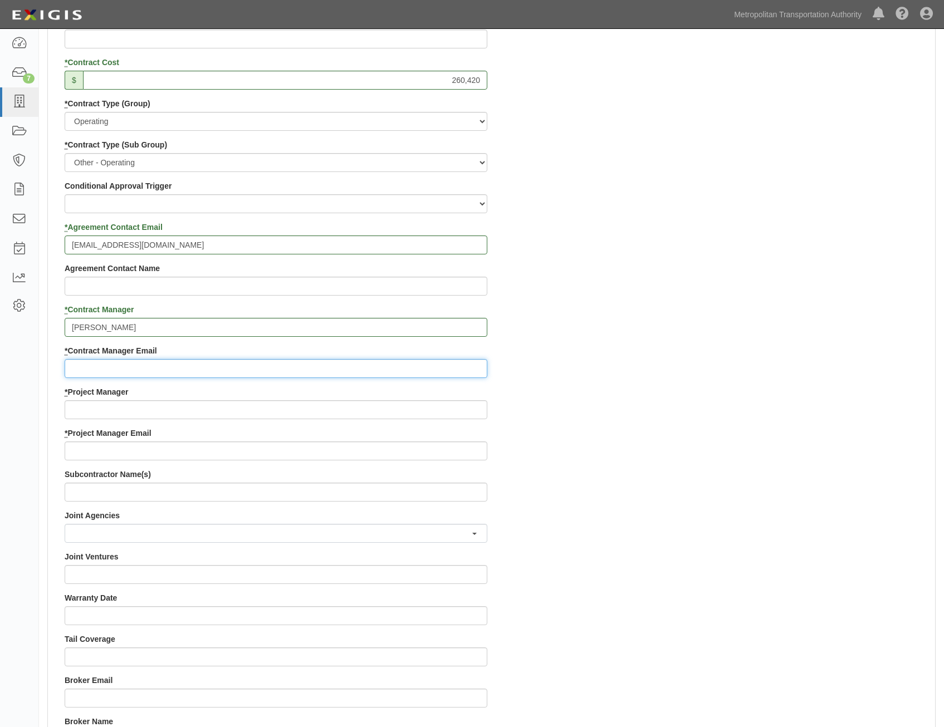
click at [415, 361] on input "* Contract Manager Email" at bounding box center [276, 368] width 423 height 19
paste input "david.lam1@mtahq.org"
type input "david.lam1@mtahq.org"
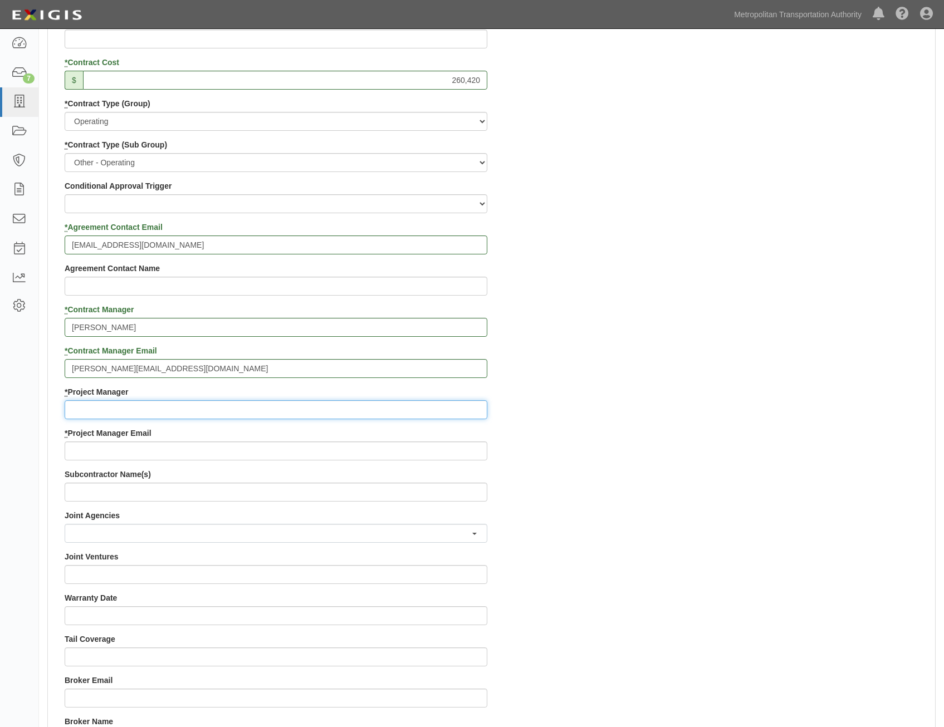
click at [408, 403] on input "* Project Manager" at bounding box center [276, 409] width 423 height 19
paste input "Giuseppe Lamendola"
type input "Giuseppe Lamendola"
click at [709, 456] on div "Contract ID PO No SSE ID Building Access 2 Broadway 341/345/347 BREP 333 Other …" at bounding box center [491, 386] width 887 height 1071
click at [434, 450] on input "* Project Manager Email" at bounding box center [276, 450] width 423 height 19
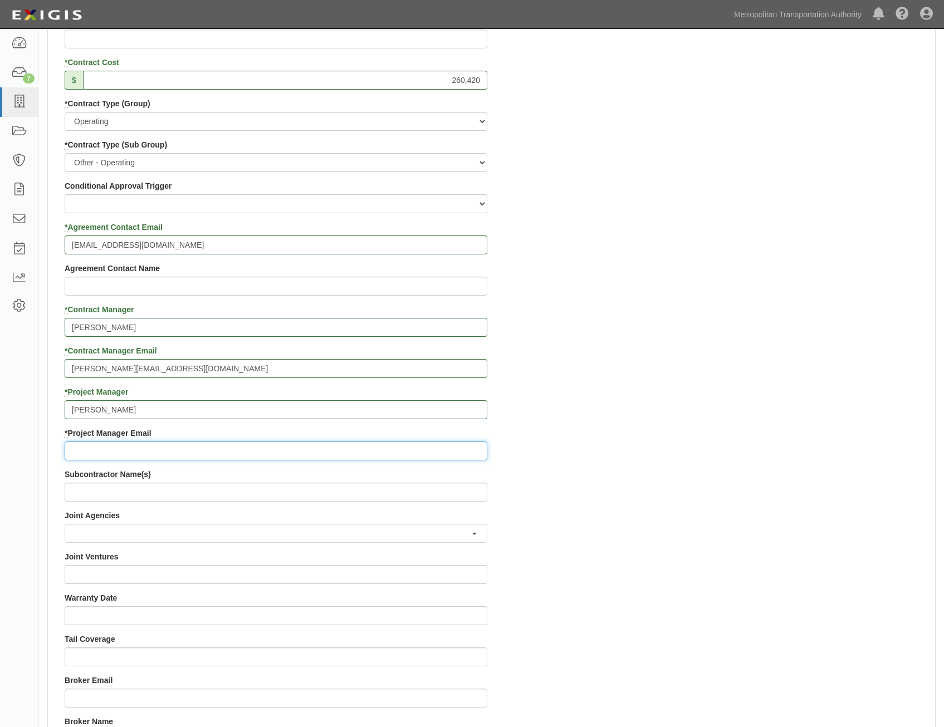
paste input "glamendola@mtabsc.org"
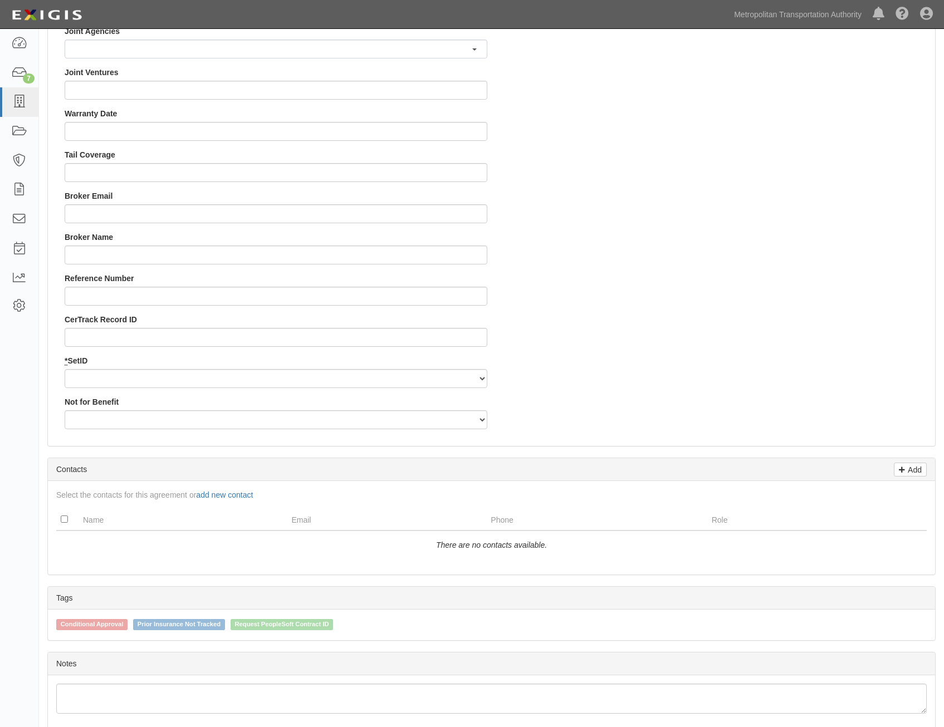
scroll to position [1002, 0]
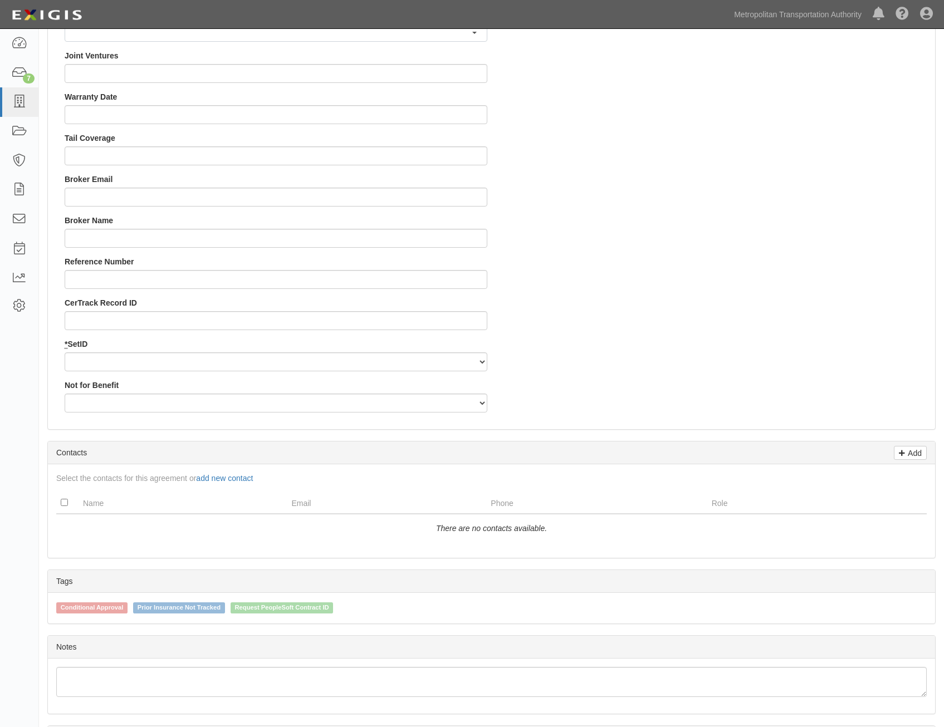
type input "glamendola@mtabsc.org"
click at [459, 362] on select "MTAHQ" at bounding box center [276, 361] width 423 height 19
select select "96"
click at [65, 352] on select "MTAHQ" at bounding box center [276, 361] width 423 height 19
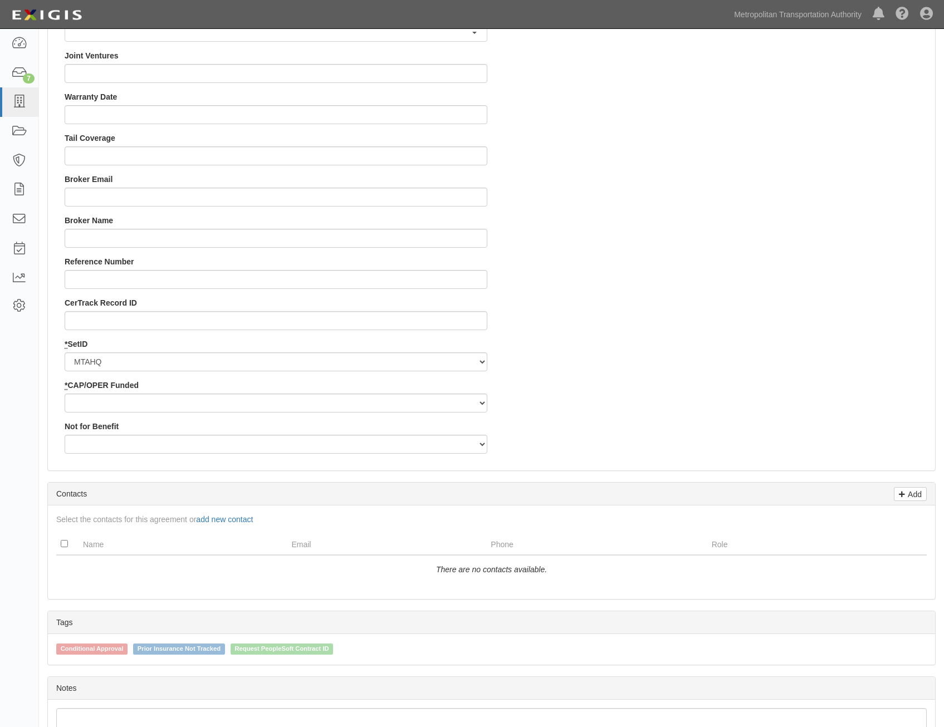
click at [424, 385] on div "* CAP/OPER Funded Capital Operating" at bounding box center [276, 396] width 423 height 33
click at [424, 403] on select "Capital Operating" at bounding box center [276, 403] width 423 height 19
select select "347"
click at [65, 394] on select "Capital Operating" at bounding box center [276, 403] width 423 height 19
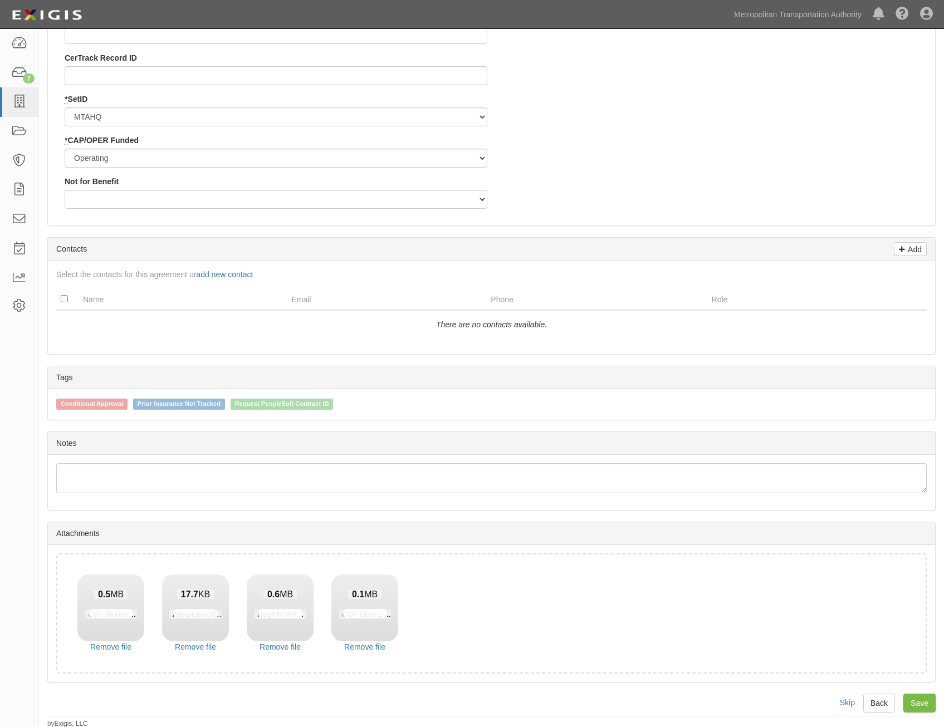
scroll to position [1249, 0]
click at [918, 697] on link "Save" at bounding box center [919, 701] width 32 height 19
type input "260420"
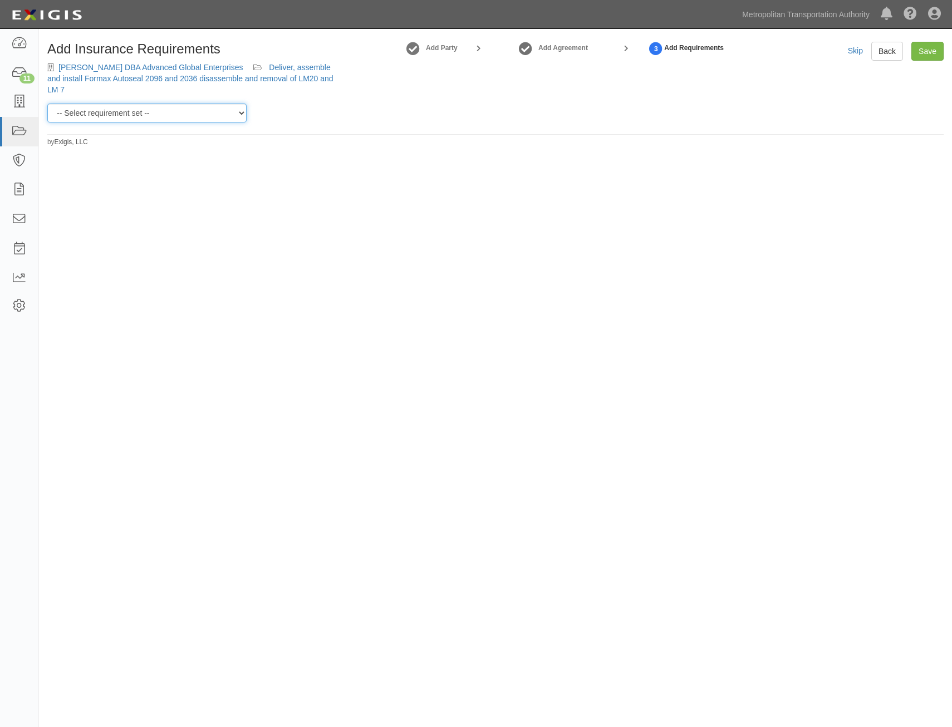
click at [222, 109] on select "-- Select requirement set -- Basic Basic Enhanced Option for Operating Agreemen…" at bounding box center [146, 113] width 199 height 19
select select "7394"
click at [47, 104] on select "-- Select requirement set -- Basic Basic Enhanced Option for Operating Agreemen…" at bounding box center [146, 113] width 199 height 19
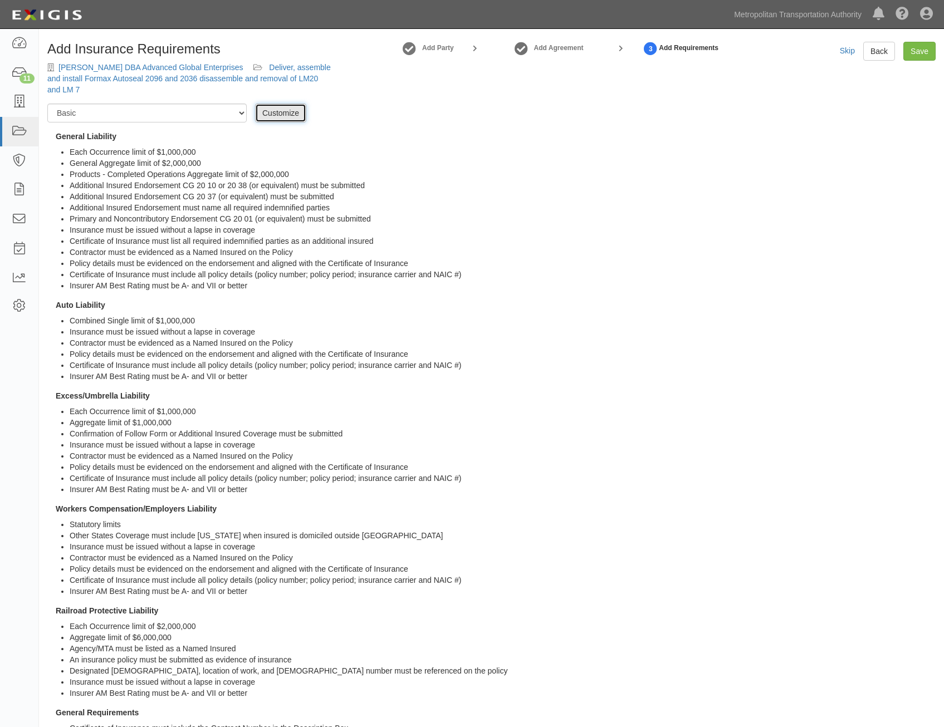
click at [273, 120] on link "Customize" at bounding box center [280, 113] width 51 height 19
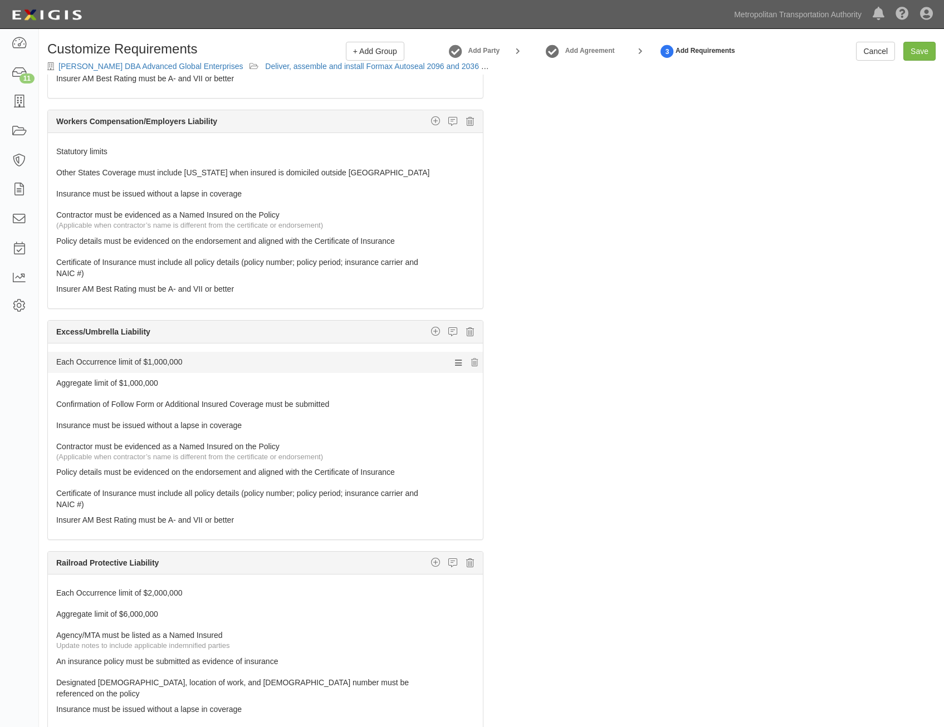
scroll to position [501, 0]
click at [356, 363] on link "Each Occurrence limit of $1,000,000" at bounding box center [244, 359] width 376 height 16
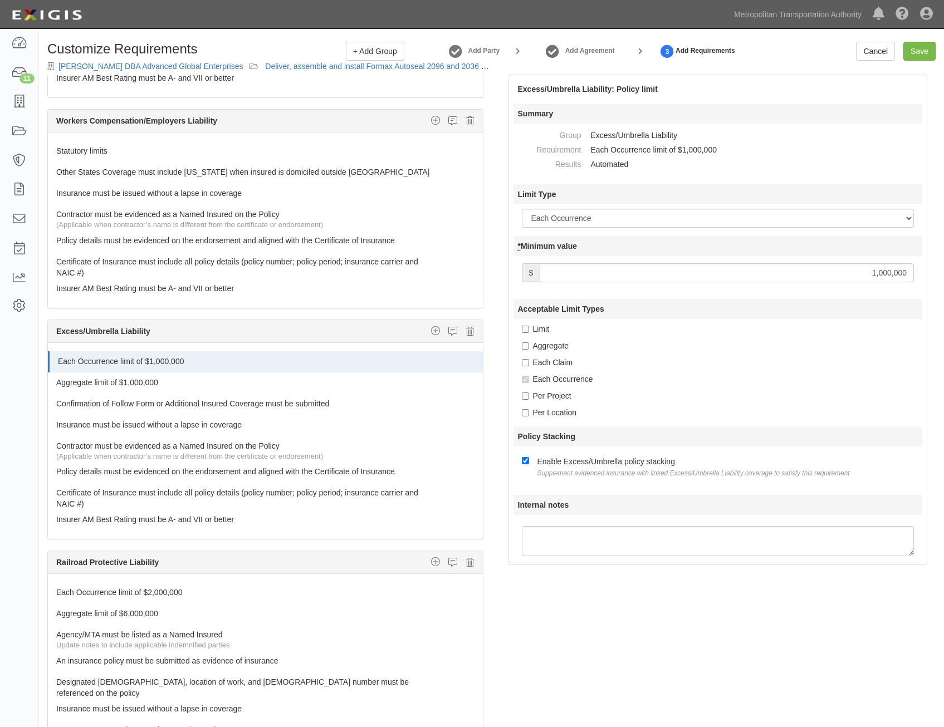
click at [830, 273] on input "1,000,000" at bounding box center [726, 272] width 374 height 19
type input "2,000,000"
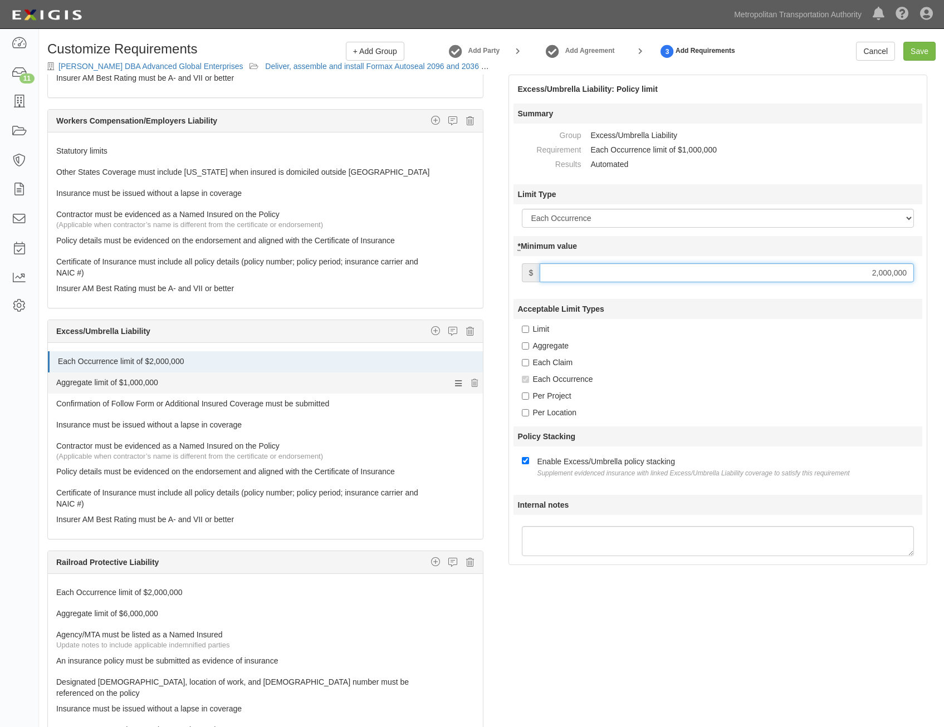
click at [190, 377] on link "Aggregate limit of $1,000,000" at bounding box center [244, 380] width 376 height 16
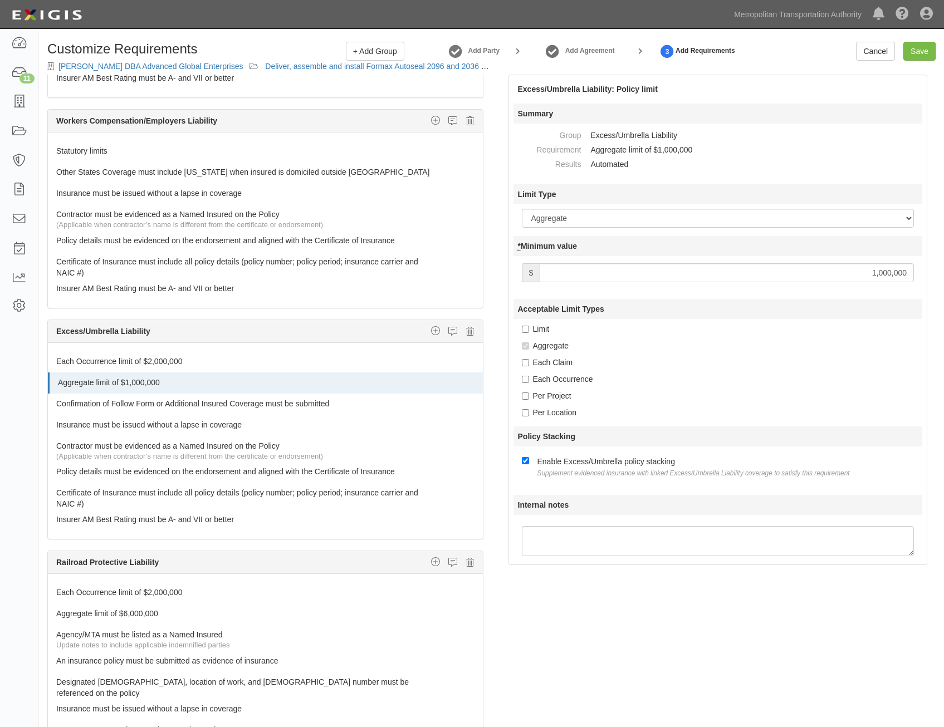
click at [832, 269] on input "1,000,000" at bounding box center [726, 272] width 374 height 19
type input "2,000,000"
click at [717, 337] on div "Acceptable Limit Types Limit Aggregate Each Claim Each Occurrence Per Project P…" at bounding box center [717, 358] width 409 height 119
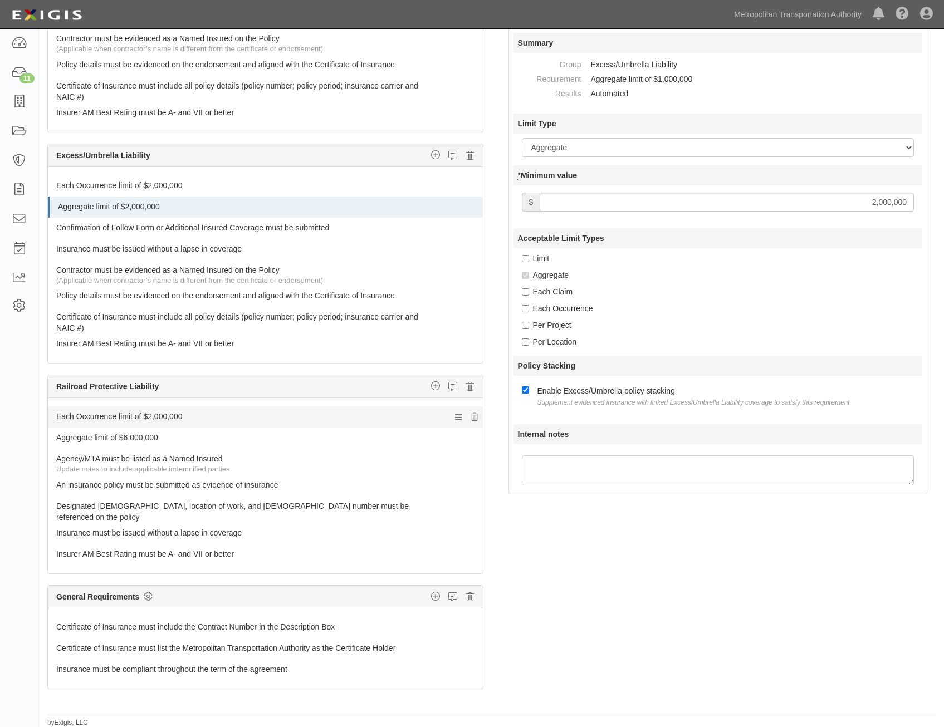
scroll to position [71, 0]
click at [466, 389] on icon at bounding box center [470, 386] width 8 height 10
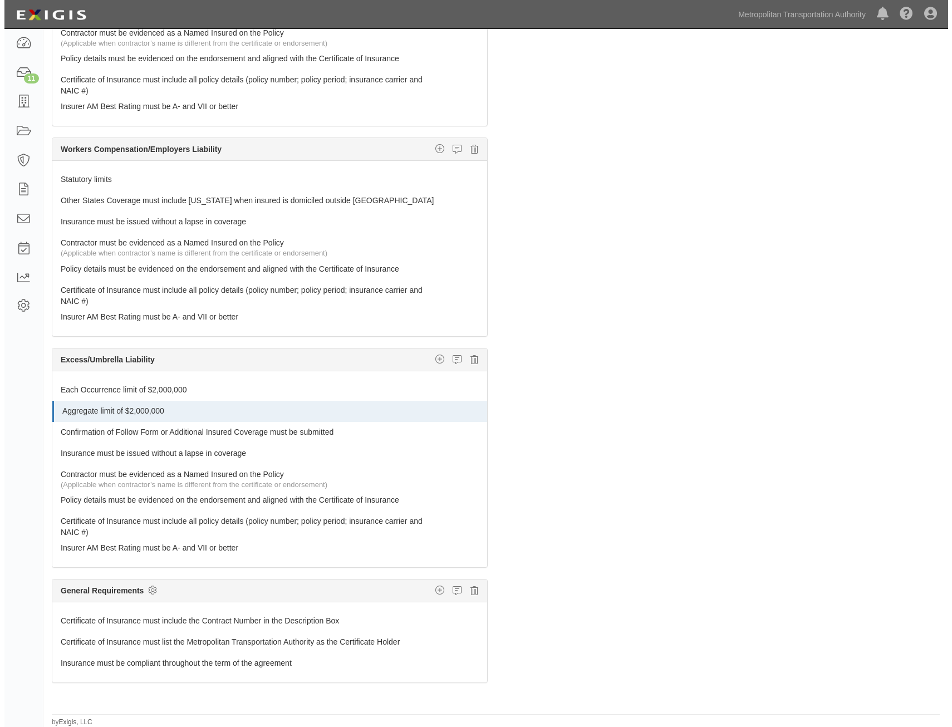
scroll to position [401, 0]
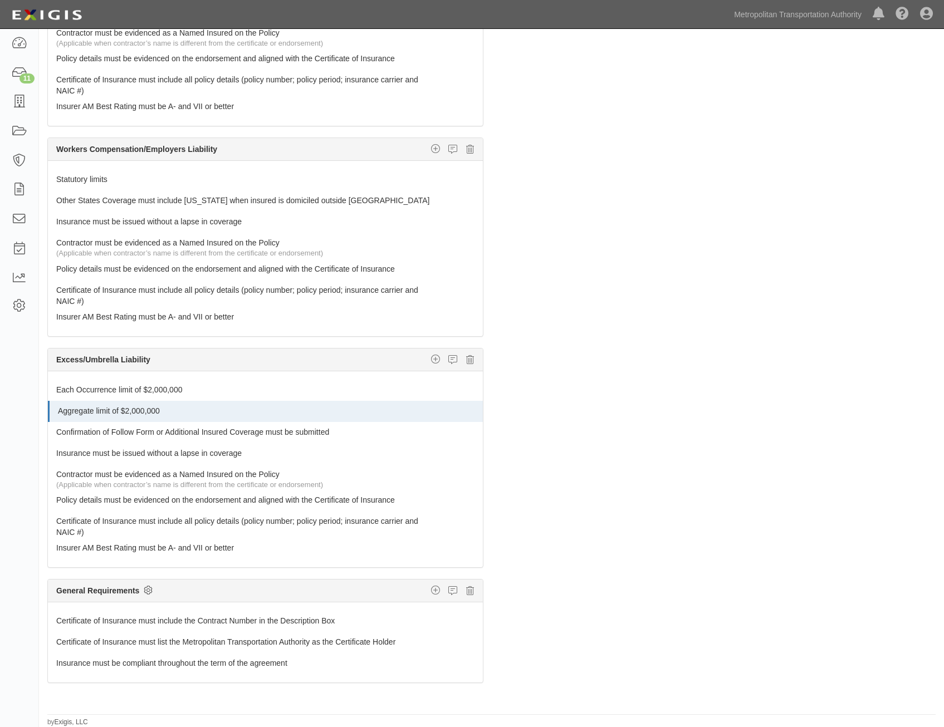
click at [150, 590] on icon at bounding box center [148, 590] width 9 height 10
checkbox input "true"
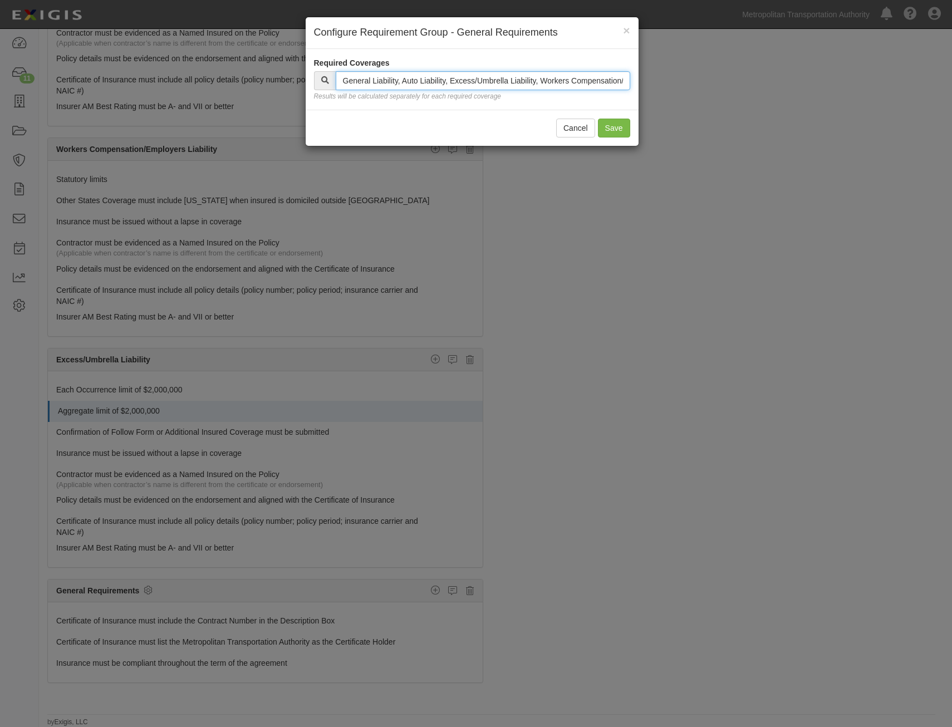
click at [544, 82] on input "text" at bounding box center [483, 80] width 295 height 19
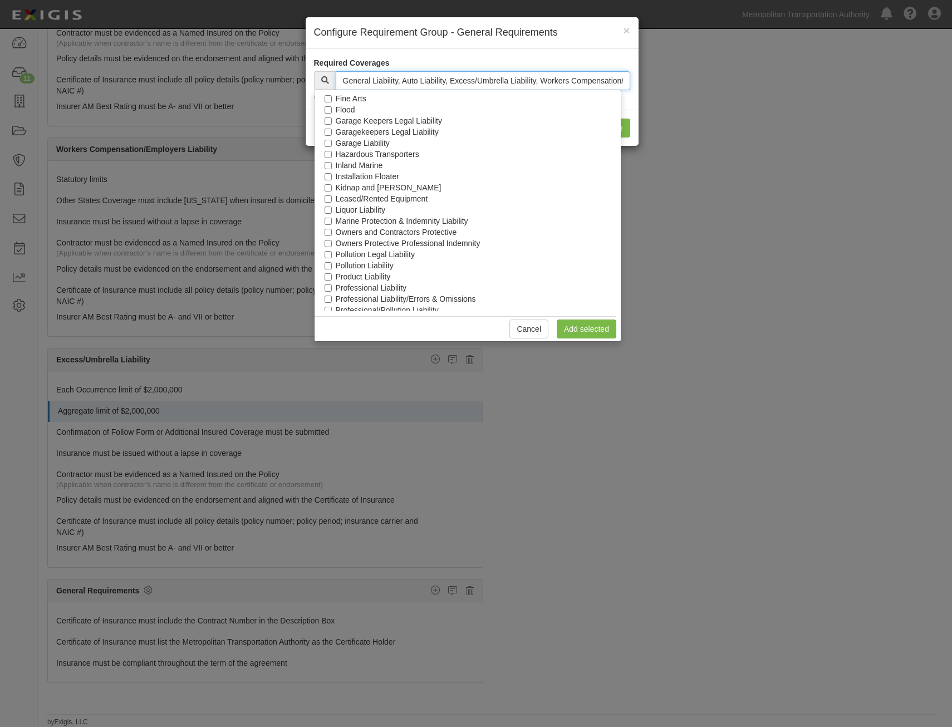
scroll to position [505, 0]
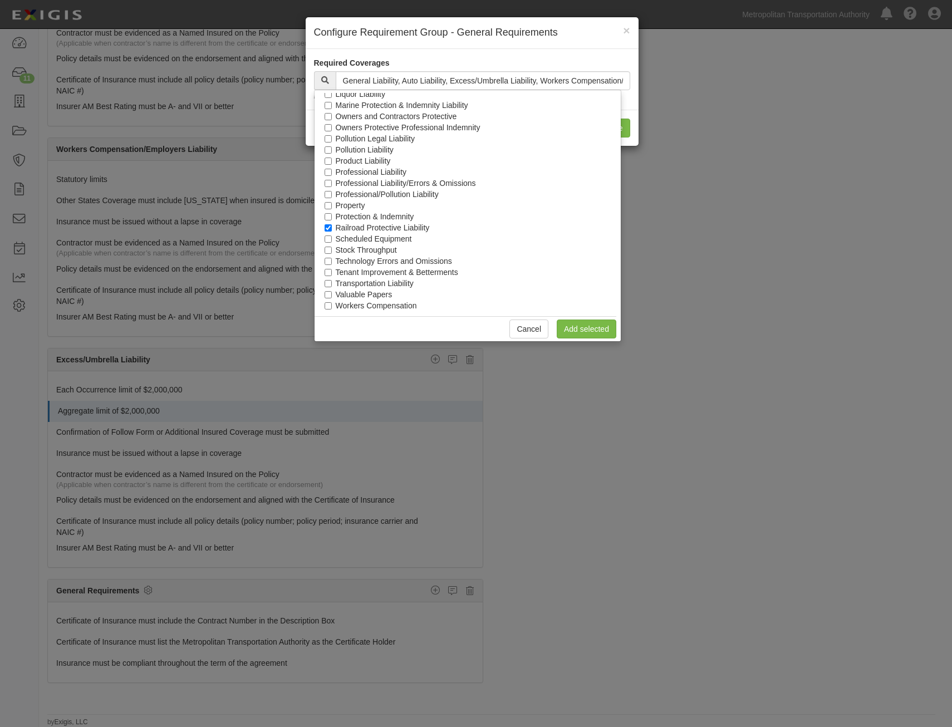
click at [390, 225] on label "Railroad Protective Liability" at bounding box center [383, 227] width 94 height 11
click at [332, 225] on input "Railroad Protective Liability" at bounding box center [328, 227] width 7 height 7
checkbox input "false"
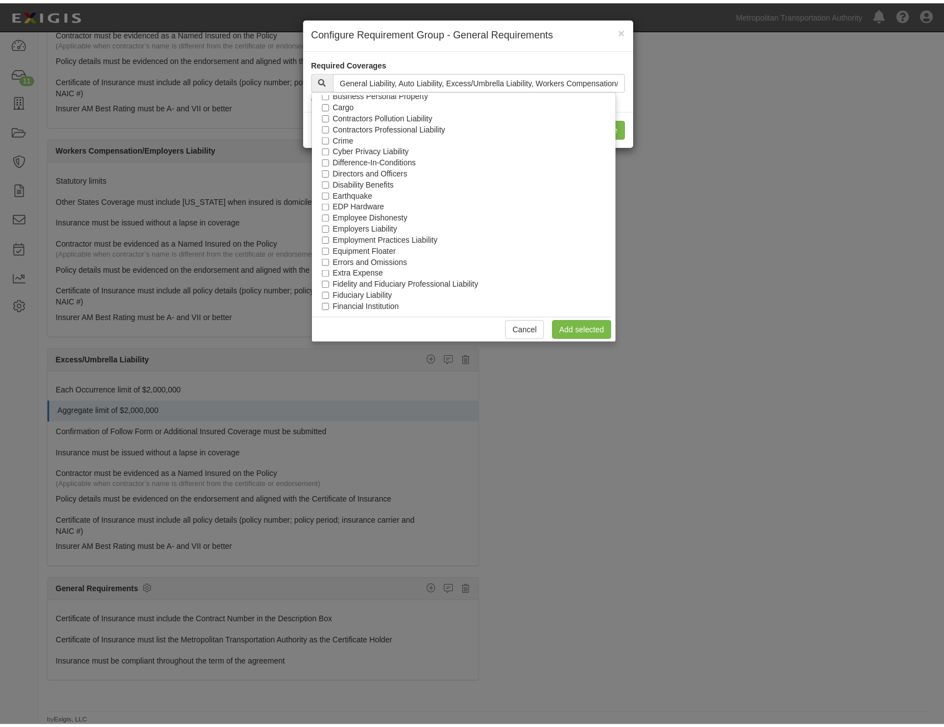
scroll to position [0, 0]
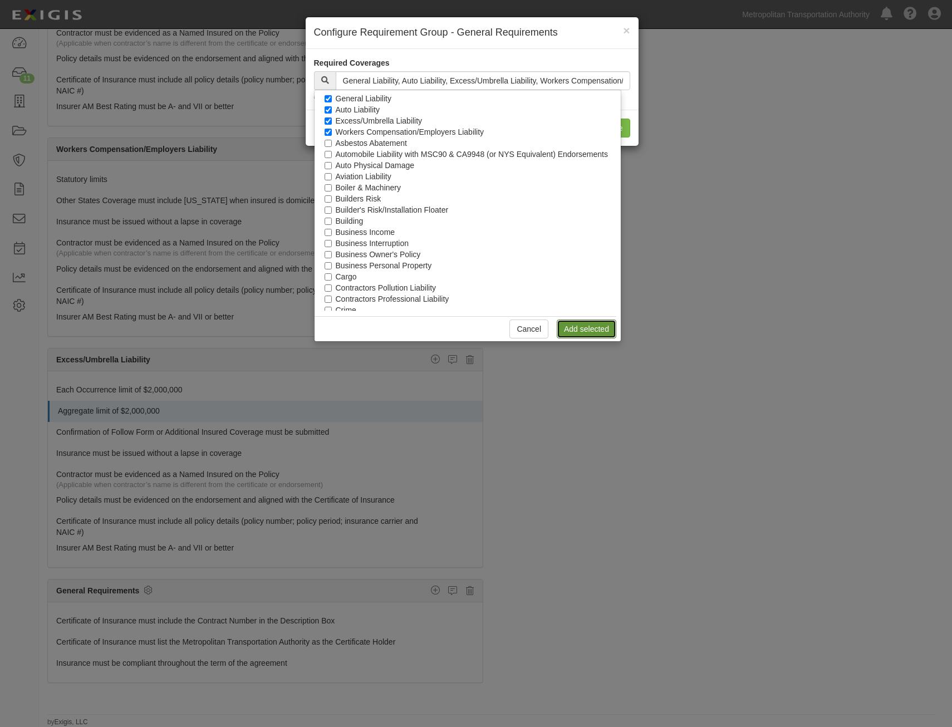
click at [603, 331] on link "Add selected" at bounding box center [587, 329] width 60 height 19
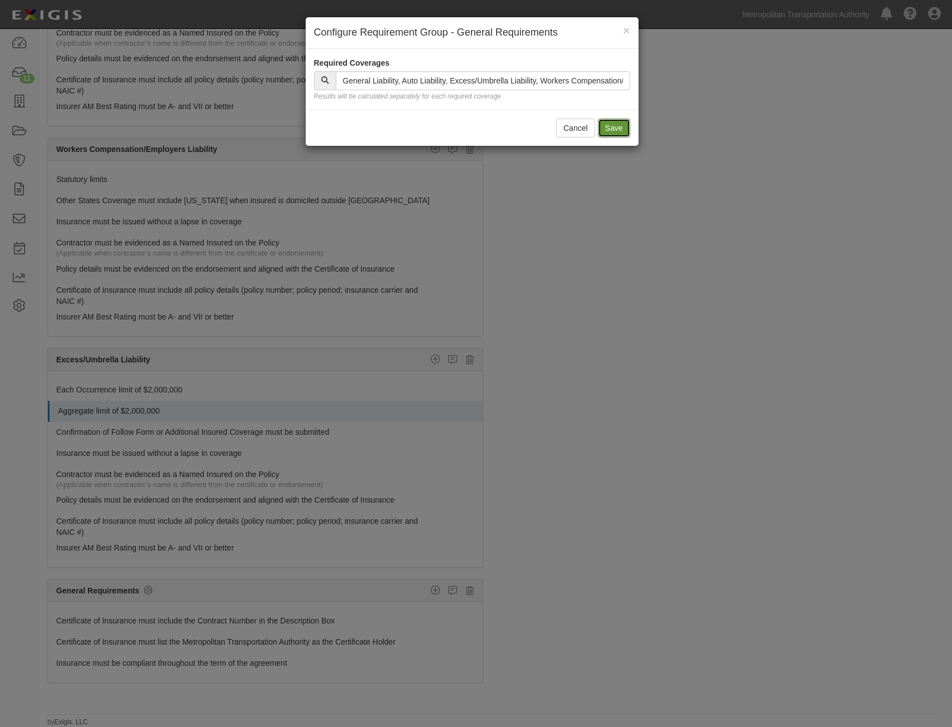
click at [611, 132] on button "Save" at bounding box center [614, 128] width 32 height 19
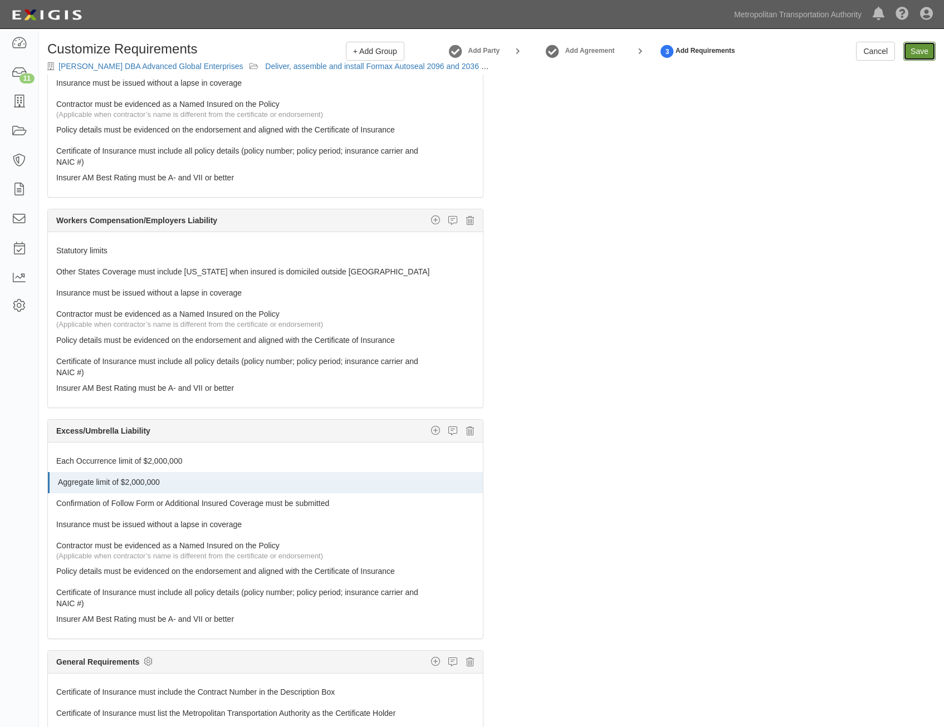
click at [914, 48] on input "Save" at bounding box center [919, 51] width 32 height 19
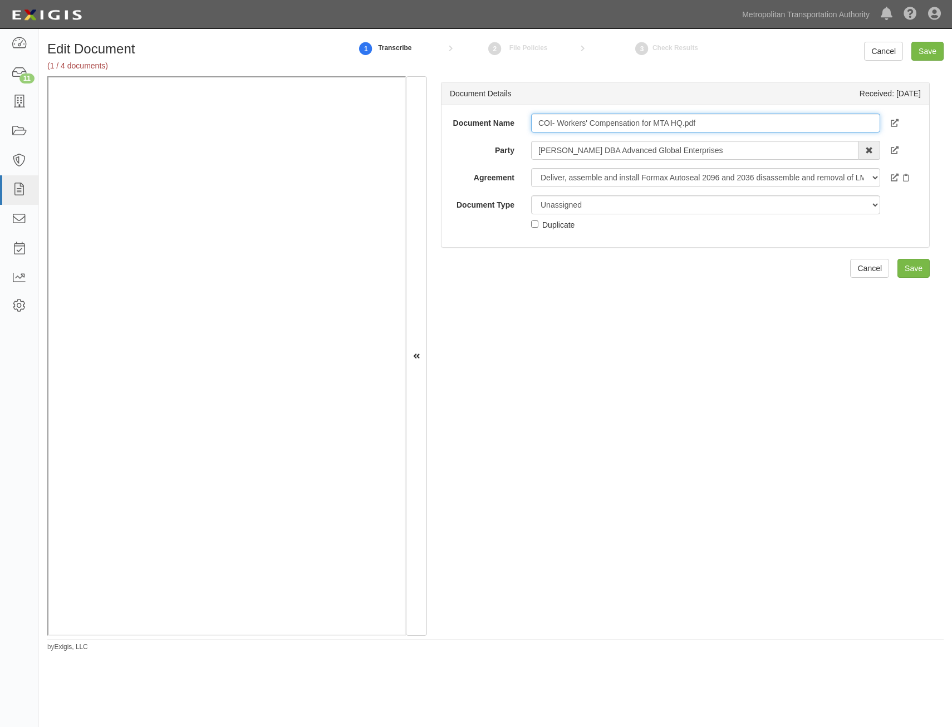
click at [765, 131] on input "COI- Workers' Compensation for MTA HQ.pdf" at bounding box center [705, 123] width 349 height 19
type input "COI"
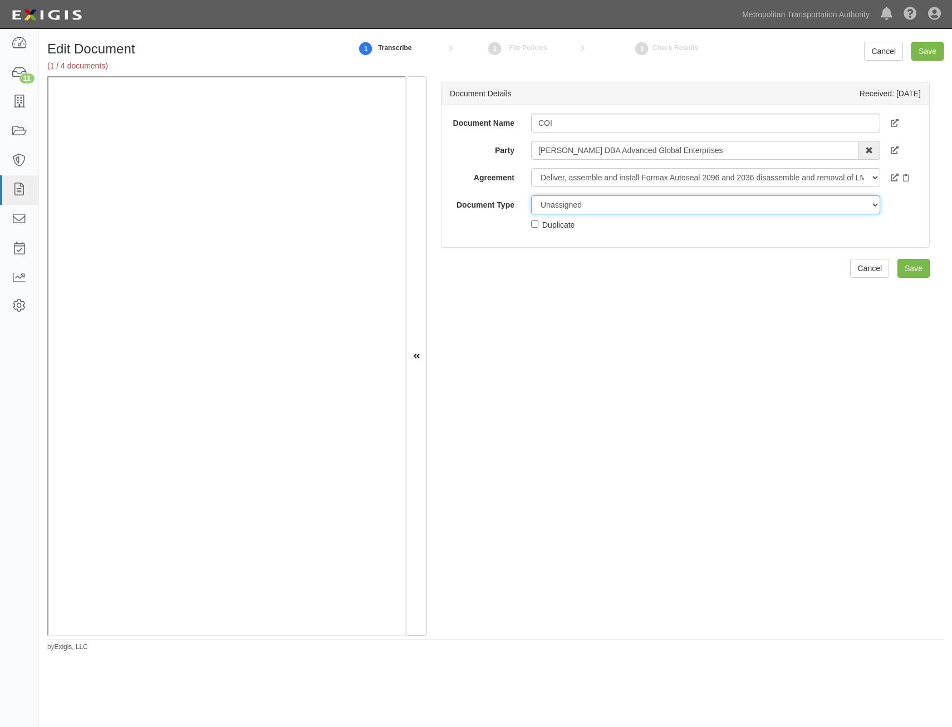
click at [742, 206] on select "Unassigned Binder Cancellation Notice Certificate Contract Endorsement Insuranc…" at bounding box center [705, 204] width 349 height 19
select select "CertificateDetail"
click at [531, 195] on select "Unassigned Binder Cancellation Notice Certificate Contract Endorsement Insuranc…" at bounding box center [705, 204] width 349 height 19
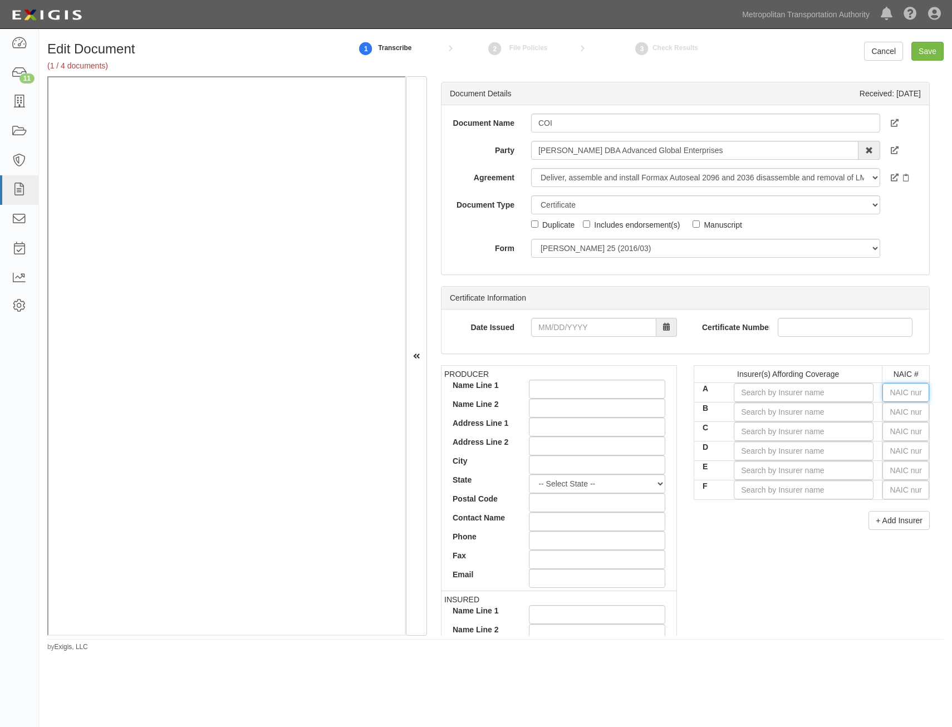
click at [892, 386] on input "text" at bounding box center [905, 392] width 47 height 19
type input "0"
click at [903, 412] on input "text" at bounding box center [905, 412] width 47 height 19
type input "0"
click at [851, 416] on input "B" at bounding box center [804, 412] width 140 height 19
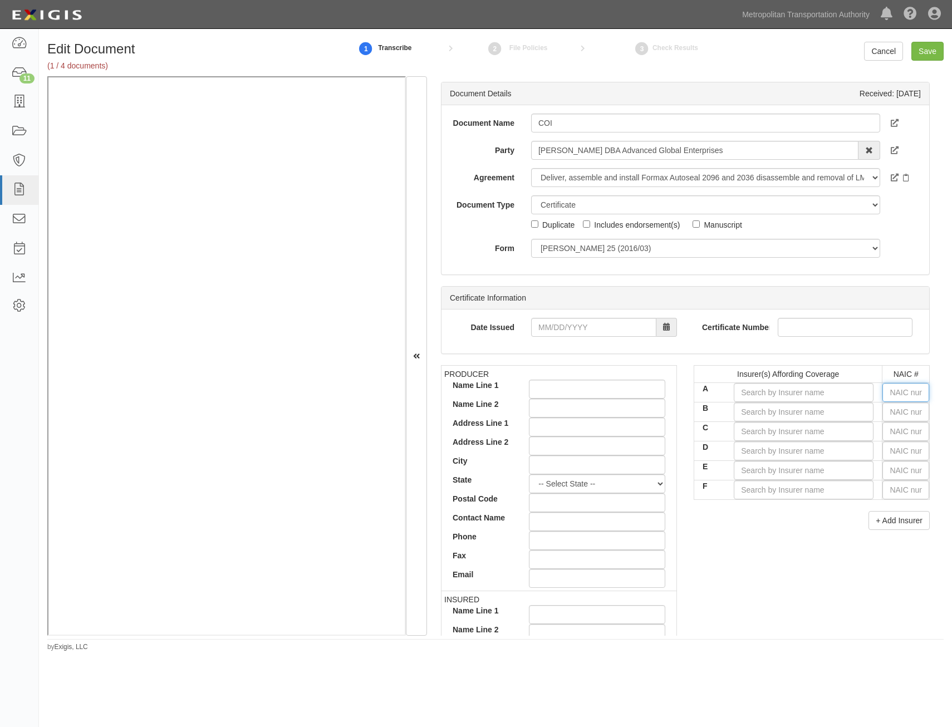
click at [899, 392] on input "text" at bounding box center [905, 392] width 47 height 19
type input "0"
click at [895, 406] on input "text" at bounding box center [905, 412] width 47 height 19
type input "0"
click at [890, 436] on input "text" at bounding box center [905, 431] width 47 height 19
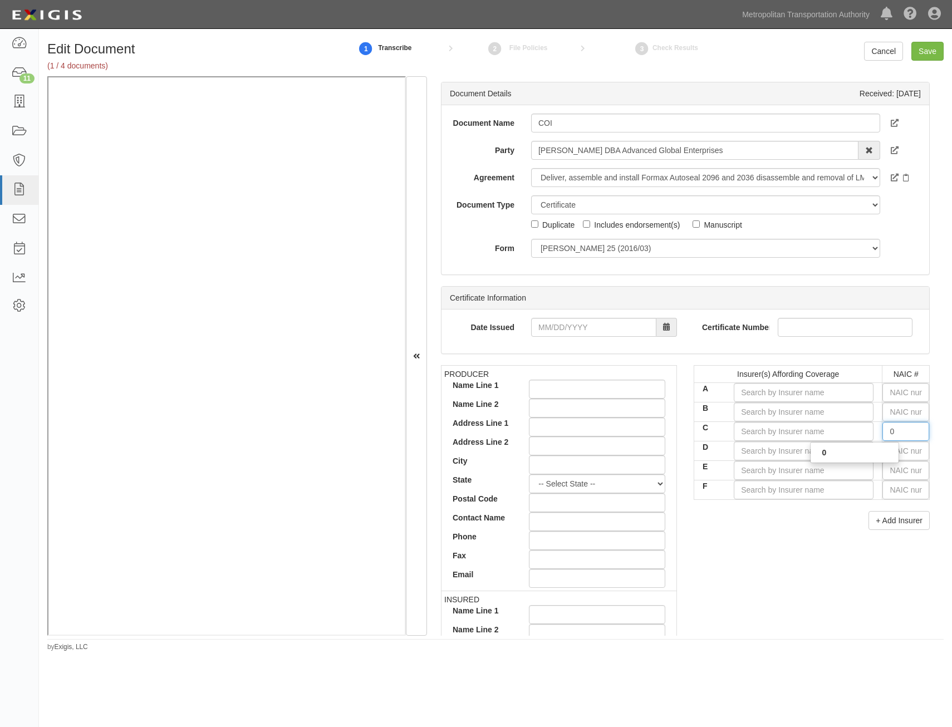
type input "0"
click at [892, 450] on input "text" at bounding box center [905, 450] width 47 height 19
click at [906, 428] on input "text" at bounding box center [905, 431] width 47 height 19
type input "0"
click at [866, 453] on div "0" at bounding box center [855, 452] width 88 height 14
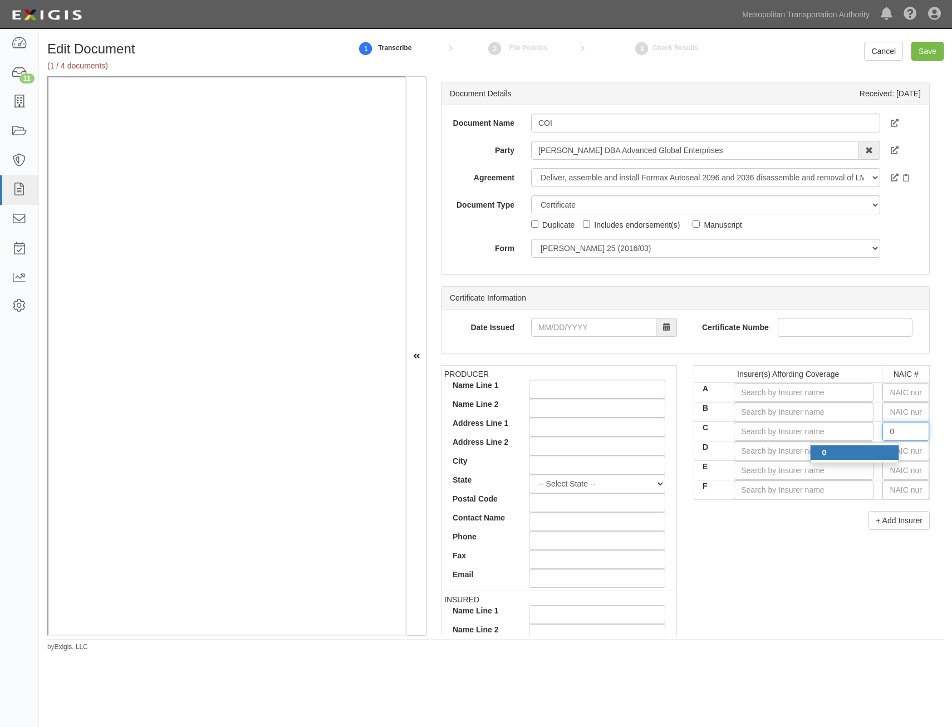
type input "State Compensation Insurance Fund (A++ XV Rating)"
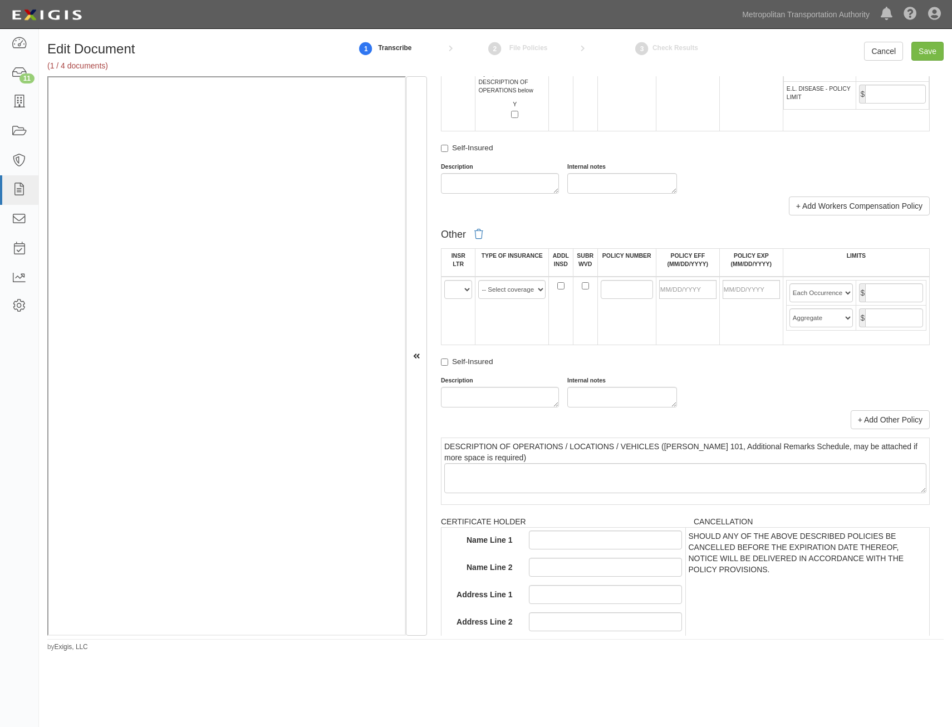
drag, startPoint x: 753, startPoint y: 292, endPoint x: 738, endPoint y: 512, distance: 221.0
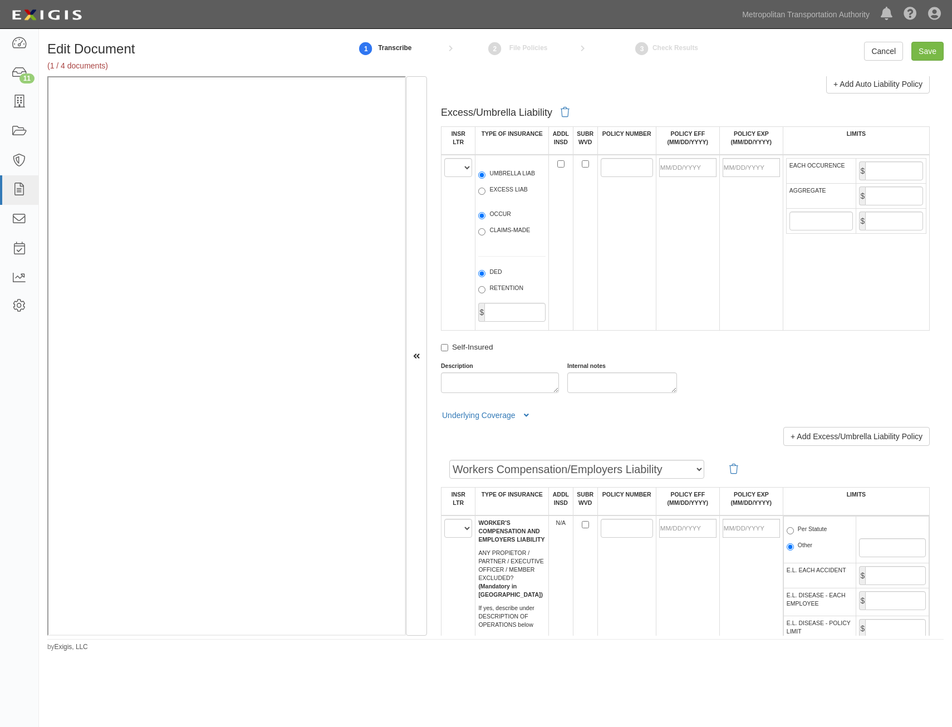
scroll to position [1503, 0]
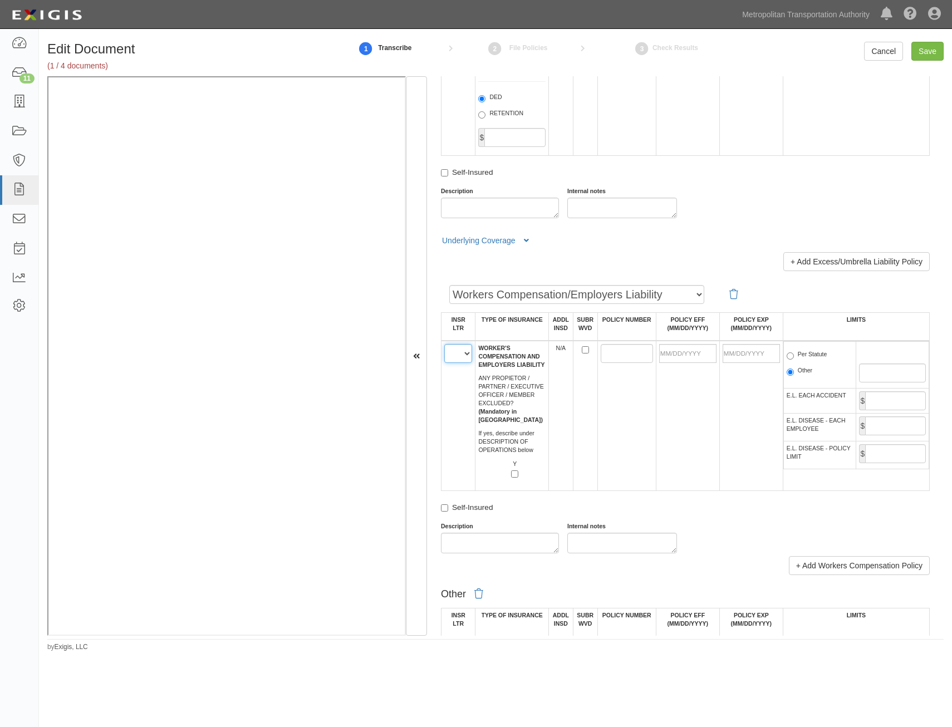
click at [461, 357] on select "A B C D E F" at bounding box center [458, 353] width 28 height 19
select select "C"
click at [444, 344] on select "A B C D E F" at bounding box center [458, 353] width 28 height 19
click at [626, 418] on td at bounding box center [626, 416] width 58 height 150
click at [602, 353] on input "POLICY NUMBER" at bounding box center [627, 353] width 52 height 19
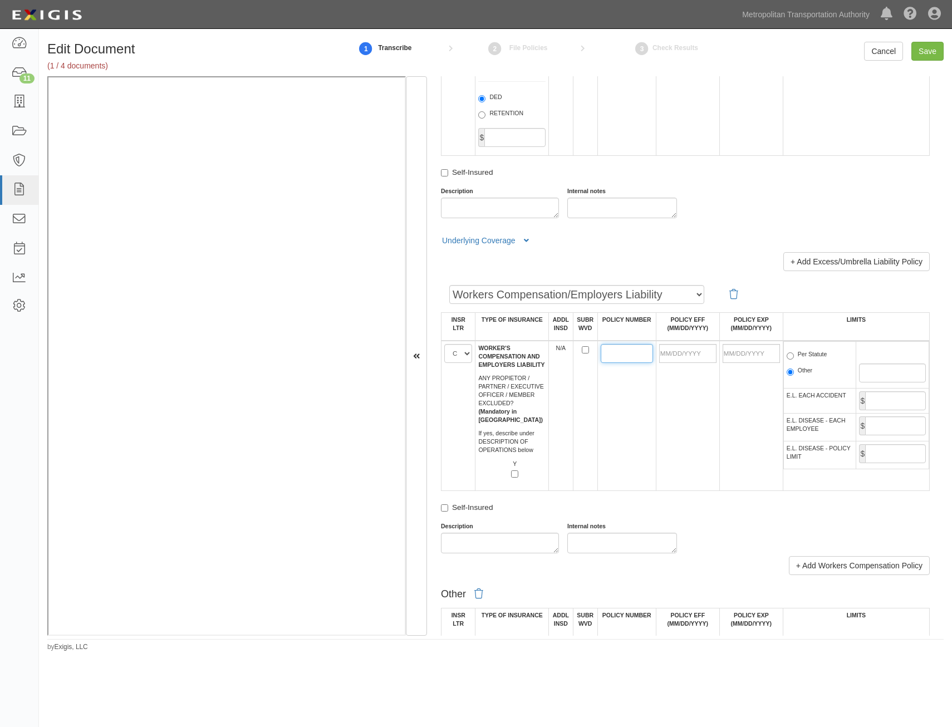
paste input "H2659 761-7"
type input "H2659 761-7"
click at [701, 414] on td at bounding box center [687, 416] width 63 height 150
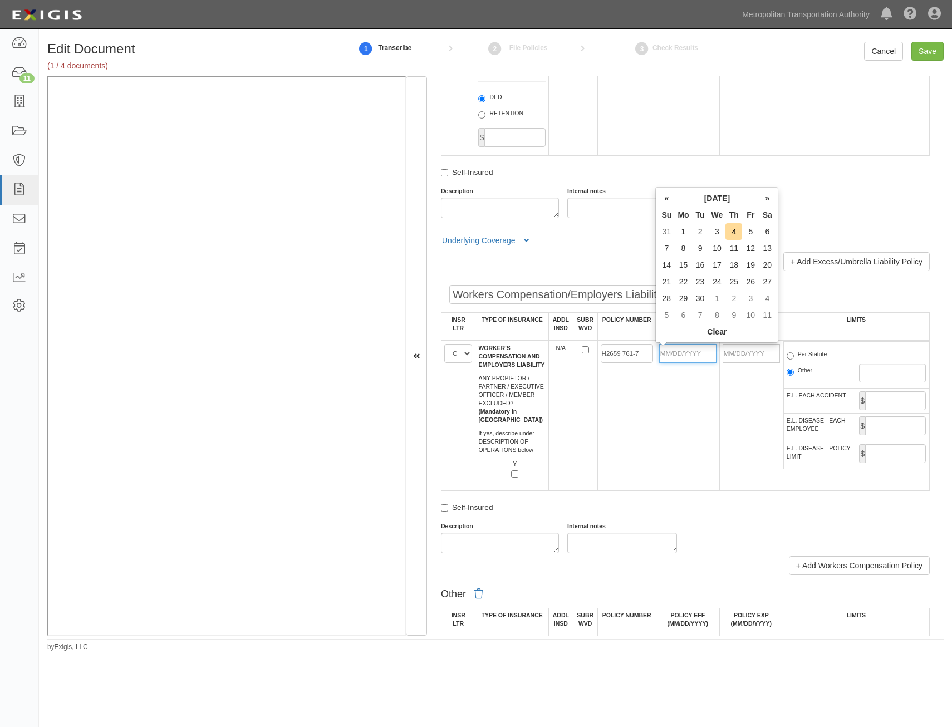
click at [700, 356] on input "POLICY EFF (MM/DD/YYYY)" at bounding box center [687, 353] width 57 height 19
type input "08/22/2025"
type input "08/22/2026"
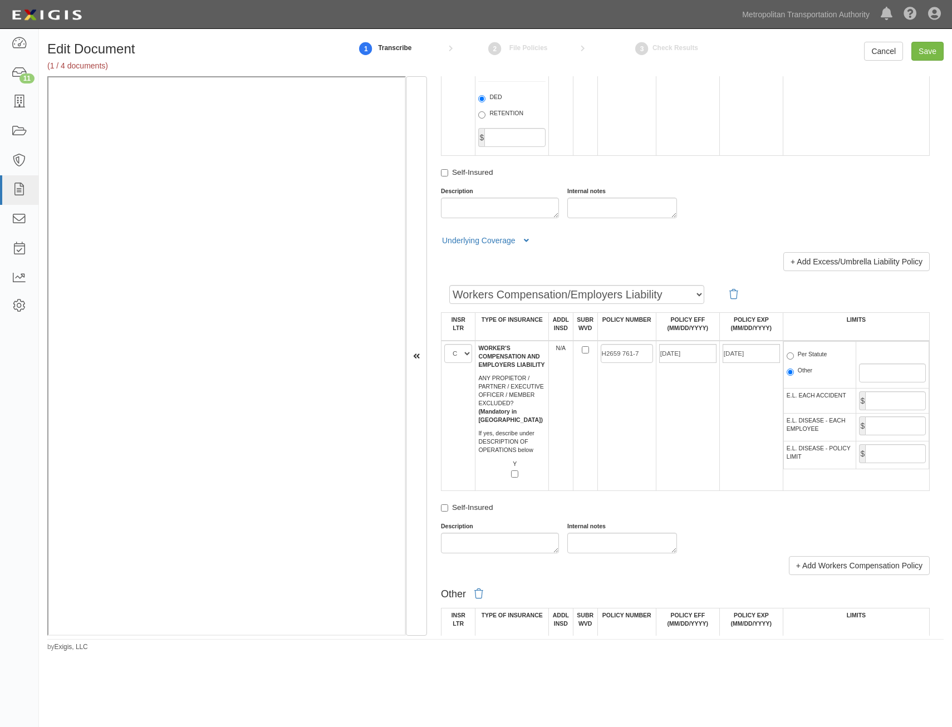
click at [637, 433] on td "H2659 761-7" at bounding box center [626, 416] width 58 height 150
click at [804, 354] on label "Per Statute" at bounding box center [807, 355] width 41 height 11
click at [794, 354] on input "Per Statute" at bounding box center [790, 355] width 7 height 7
radio input "true"
click at [898, 402] on input "E.L. EACH ACCIDENT" at bounding box center [895, 400] width 61 height 19
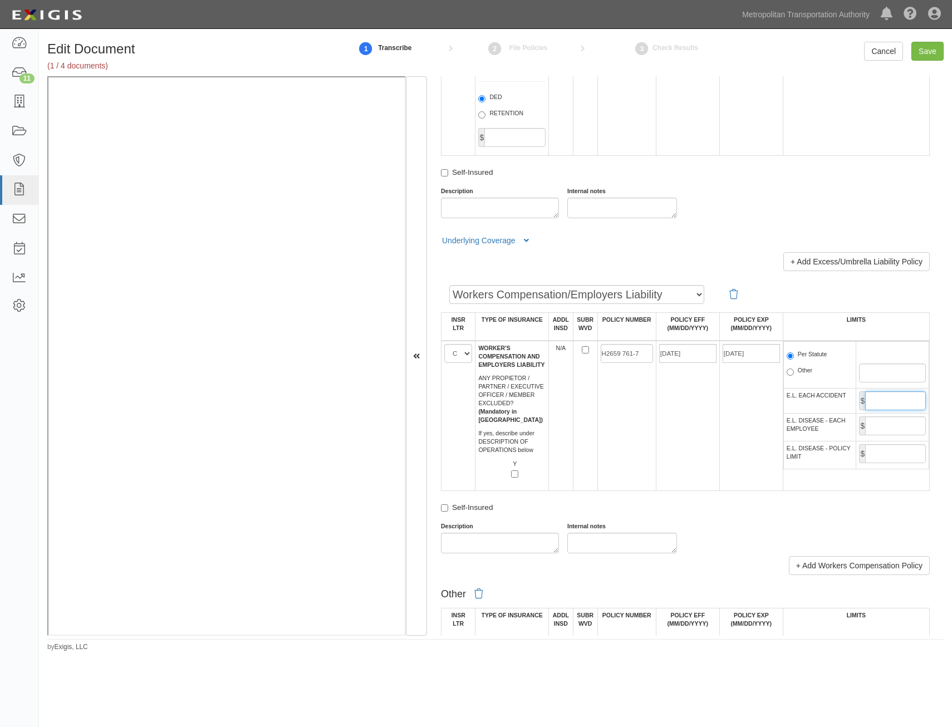
type input "1,000,000"
click at [906, 428] on input "E.L. DISEASE - EACH EMPLOYEE" at bounding box center [895, 425] width 61 height 19
type input "1,000,000"
click at [889, 451] on input "E.L. DISEASE - POLICY LIMIT" at bounding box center [895, 453] width 61 height 19
type input "1,000,000"
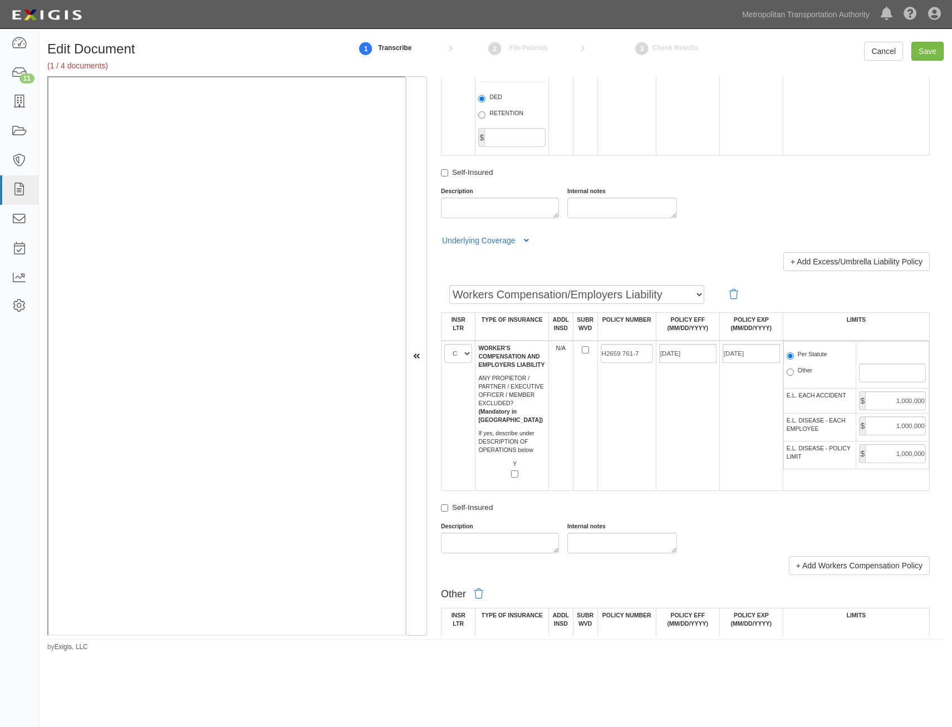
click at [719, 443] on td "08/22/2026" at bounding box center [750, 416] width 63 height 150
click at [920, 48] on input "Save" at bounding box center [927, 51] width 32 height 19
type input "1000000"
